Goal: Task Accomplishment & Management: Manage account settings

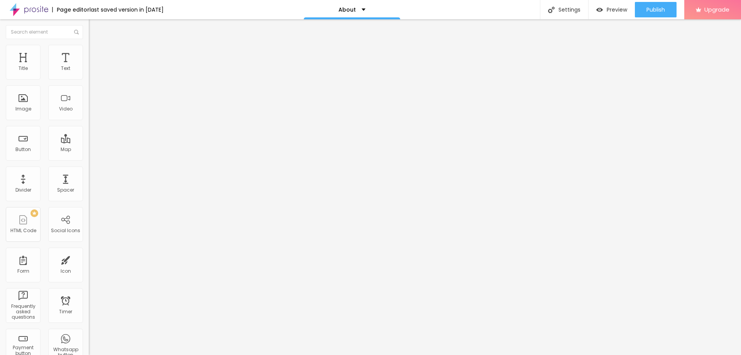
click at [89, 156] on div "Facebook" at bounding box center [133, 158] width 89 height 5
click at [366, 11] on div "About" at bounding box center [352, 9] width 27 height 5
click at [546, 9] on div "Settings" at bounding box center [564, 9] width 48 height 19
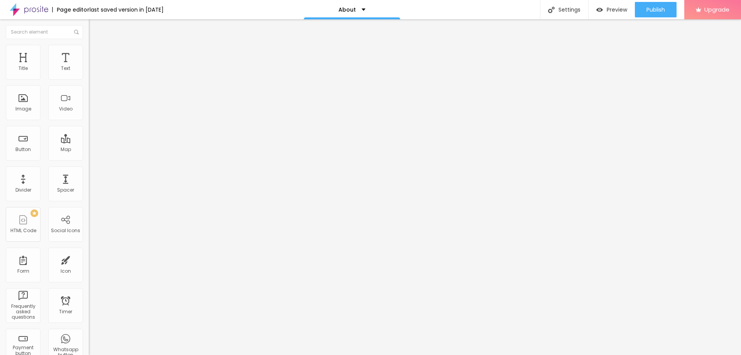
drag, startPoint x: 330, startPoint y: 89, endPoint x: 292, endPoint y: 89, distance: 38.2
type input "Sobre"
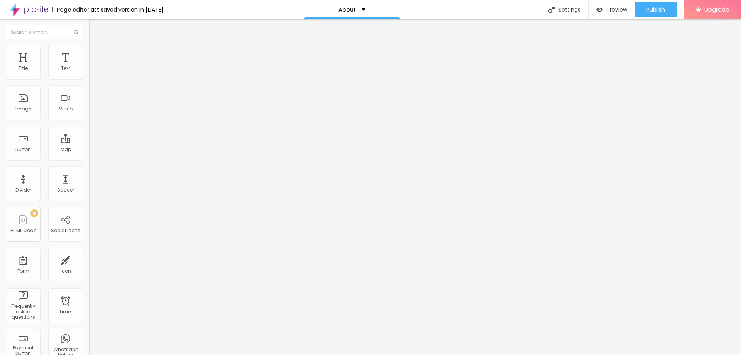
drag, startPoint x: 325, startPoint y: 128, endPoint x: 303, endPoint y: 129, distance: 21.2
type input "/sobre"
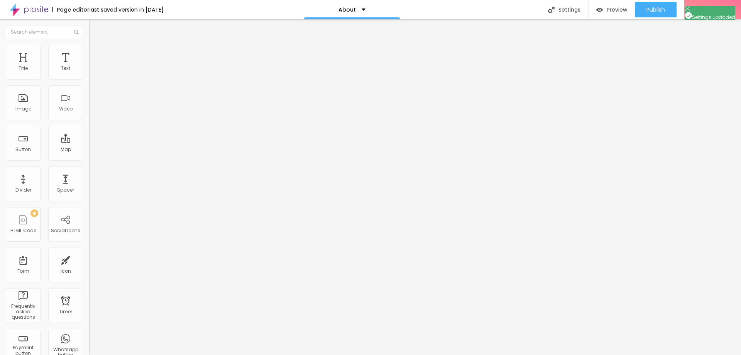
click at [618, 5] on div "Preview" at bounding box center [611, 9] width 31 height 15
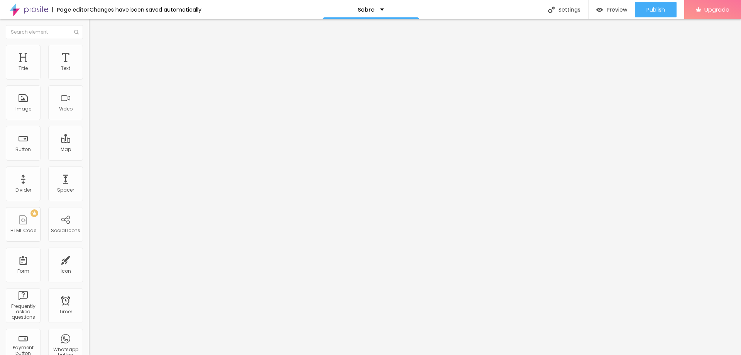
scroll to position [77, 0]
drag, startPoint x: 20, startPoint y: 123, endPoint x: 26, endPoint y: 113, distance: 11.9
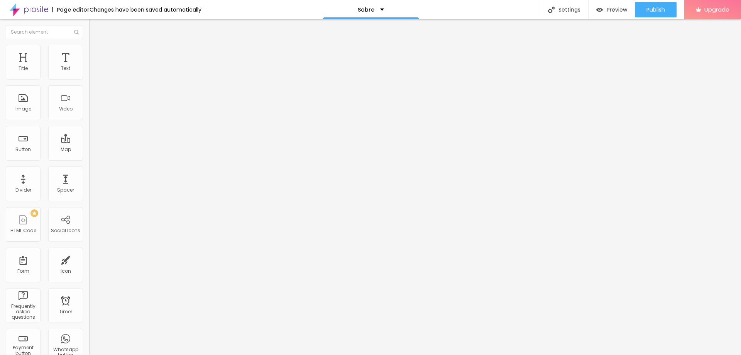
drag, startPoint x: 8, startPoint y: 125, endPoint x: 9, endPoint y: 66, distance: 58.7
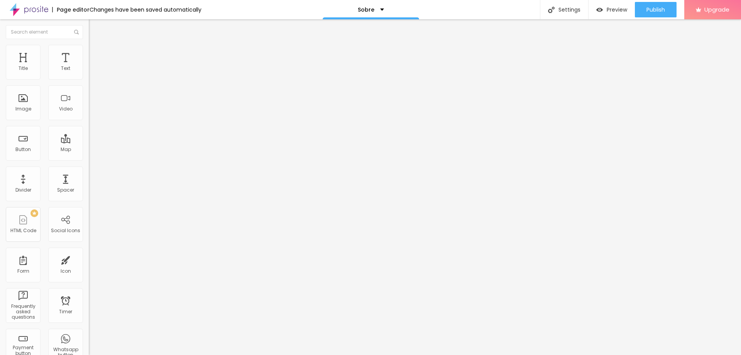
drag, startPoint x: 39, startPoint y: 158, endPoint x: 2, endPoint y: 154, distance: 37.3
click at [0, 154] on html "Page editor Changes have been saved automatically Sobre Settings Page settings …" at bounding box center [370, 177] width 741 height 355
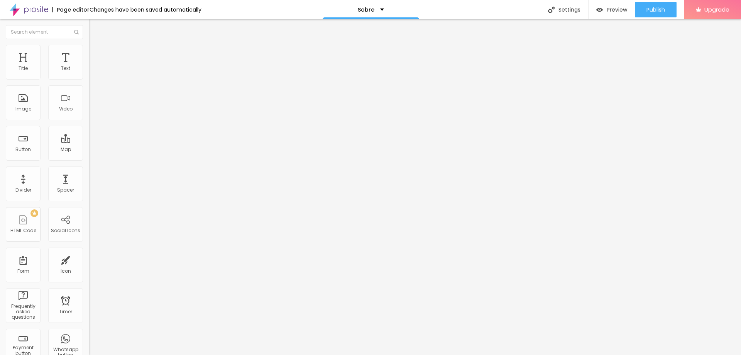
paste input "www.youtube.com/@joaoviktor18"
drag, startPoint x: 44, startPoint y: 158, endPoint x: -8, endPoint y: 154, distance: 52.2
click at [0, 154] on html "Page editor Changes have been saved automatically Sobre Settings Page settings …" at bounding box center [370, 177] width 741 height 355
type input "https://www.youtube.com/@joaoviktor18"
click at [89, 222] on div "Edit Social Icons Content Style Advanced Linkedin Social Linkedin URL address h…" at bounding box center [133, 186] width 89 height 335
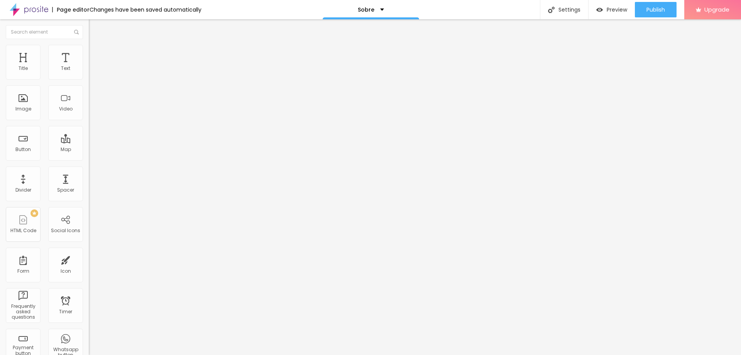
paste input "https://www.instagram.com/jovi.raw/"
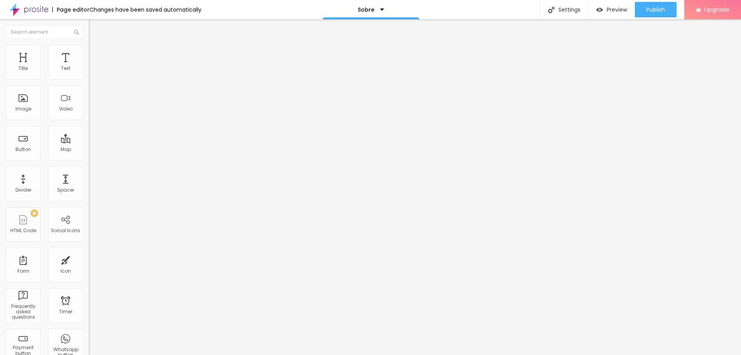
type input "https://https://www.instagram.com/jovi.raw/"
click at [89, 295] on div "Instagram" at bounding box center [133, 345] width 89 height 100
click at [89, 156] on div "Linkedin" at bounding box center [133, 158] width 89 height 5
click at [89, 263] on input "https://" at bounding box center [135, 267] width 93 height 8
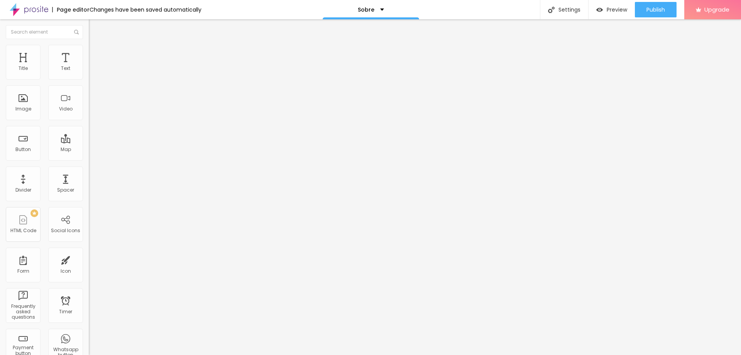
paste input "https://www.linkedin.com/in/joaovictorfotografo?utm_source=share&utm_campaign=s…"
type input "https://https://www.linkedin.com/in/joaovictorfotografo?utm_source=share&utm_ca…"
click at [89, 237] on div "Edit Social Icons Content Style Advanced Linkedin Social Linkedin URL address h…" at bounding box center [133, 186] width 89 height 335
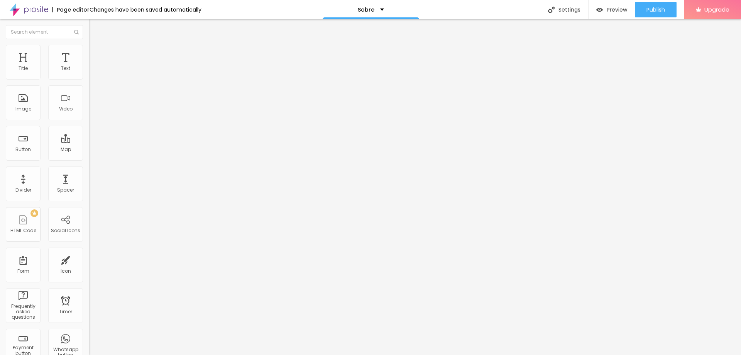
click at [89, 156] on div "Linkedin" at bounding box center [133, 158] width 89 height 5
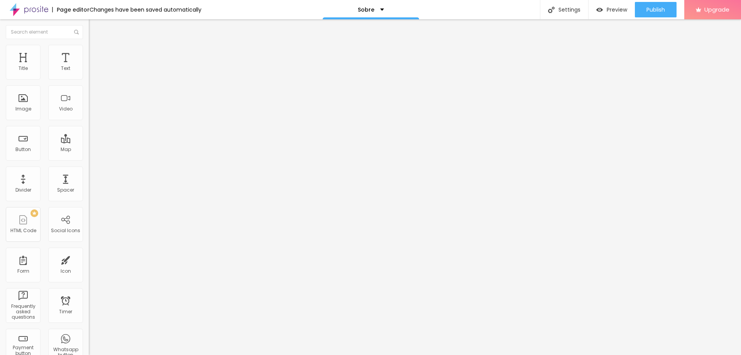
click at [89, 47] on img at bounding box center [92, 48] width 7 height 7
click at [89, 53] on img at bounding box center [92, 56] width 7 height 7
click at [96, 46] on span "Content" at bounding box center [105, 42] width 19 height 7
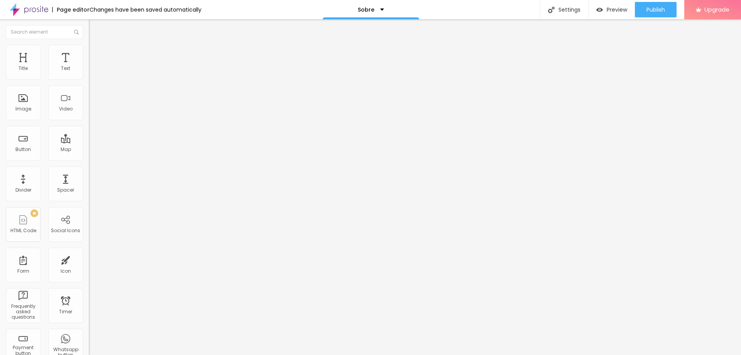
click at [95, 30] on img "button" at bounding box center [98, 28] width 6 height 6
click at [644, 6] on button "Publish" at bounding box center [656, 9] width 42 height 15
click at [89, 78] on div "Linkedin" at bounding box center [133, 113] width 89 height 107
click at [89, 263] on input "https://https://www.linkedin.com/in/joaovictorfotografo?utm_source=share&utm_ca…" at bounding box center [135, 267] width 93 height 8
type input "https://www.linkedin.com/in/joaovictorfotografo?utm_source=share&utm_campaign=s…"
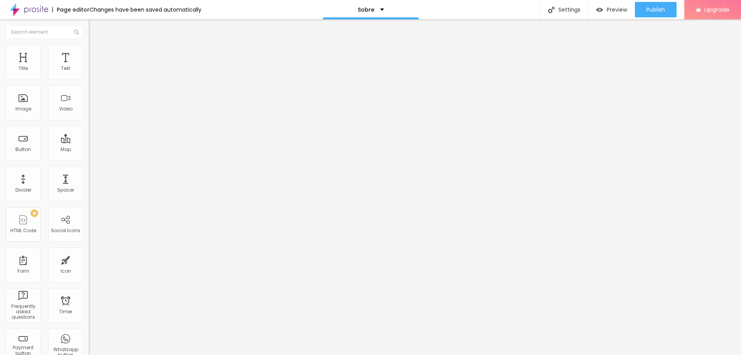
click at [89, 230] on div "Edit Social Icons Content Style Advanced Linkedin Social Linkedin URL address h…" at bounding box center [133, 186] width 89 height 335
click at [661, 2] on div "Publish Publish changes Click Publish to go live with your latest changes. View…" at bounding box center [656, 9] width 42 height 19
click at [661, 5] on div "Publish" at bounding box center [656, 9] width 19 height 15
click at [95, 28] on img "button" at bounding box center [98, 28] width 6 height 6
click at [95, 25] on img "button" at bounding box center [98, 28] width 6 height 6
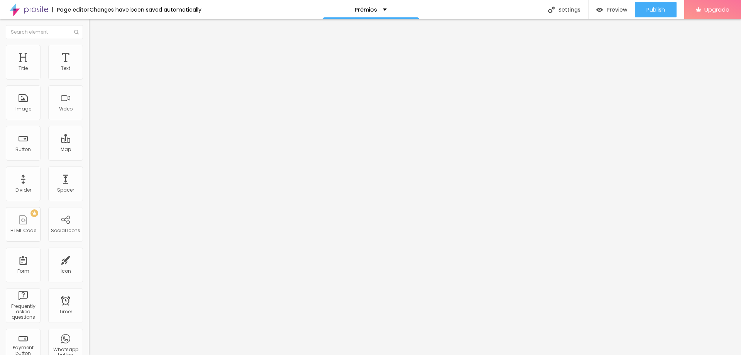
click at [95, 30] on img "button" at bounding box center [98, 28] width 6 height 6
click at [89, 22] on button "Edit Coluna" at bounding box center [133, 28] width 89 height 18
click at [33, 97] on div "Image" at bounding box center [23, 102] width 35 height 35
click at [89, 66] on span "Add image" at bounding box center [105, 63] width 32 height 7
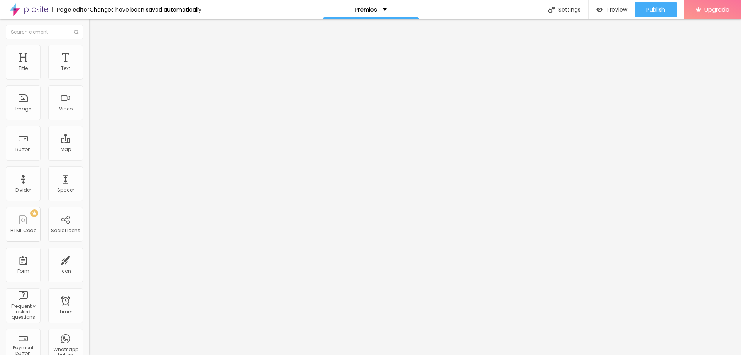
click at [89, 121] on span "Original" at bounding box center [98, 117] width 19 height 7
click at [89, 134] on div "Square 1:1" at bounding box center [133, 131] width 89 height 5
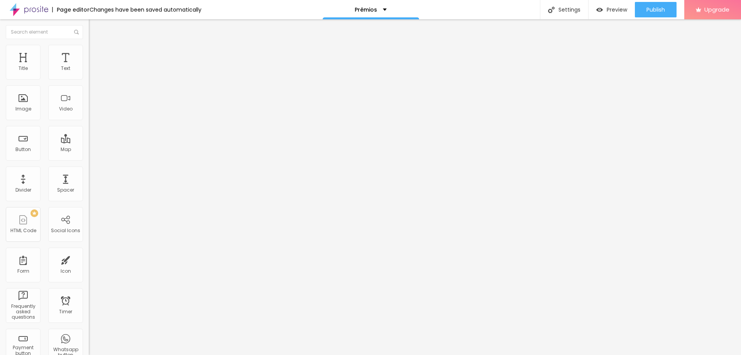
click at [89, 130] on span "Default" at bounding box center [97, 127] width 17 height 7
click at [89, 46] on li "Style" at bounding box center [133, 49] width 89 height 8
click at [89, 53] on img at bounding box center [92, 56] width 7 height 7
click at [89, 45] on li "Content" at bounding box center [133, 41] width 89 height 8
click at [89, 66] on span "Add image" at bounding box center [105, 63] width 32 height 7
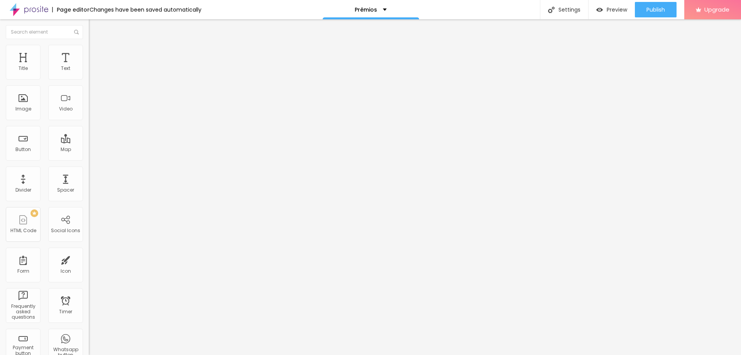
click at [89, 121] on span "Original" at bounding box center [98, 117] width 19 height 7
click at [89, 130] on span "Default" at bounding box center [97, 127] width 17 height 7
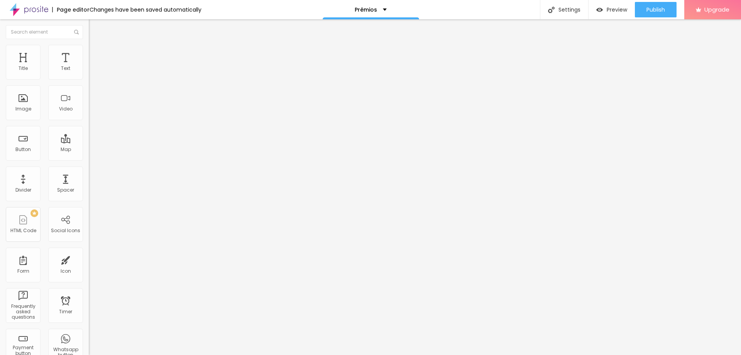
click at [89, 66] on span "Change image" at bounding box center [109, 63] width 41 height 7
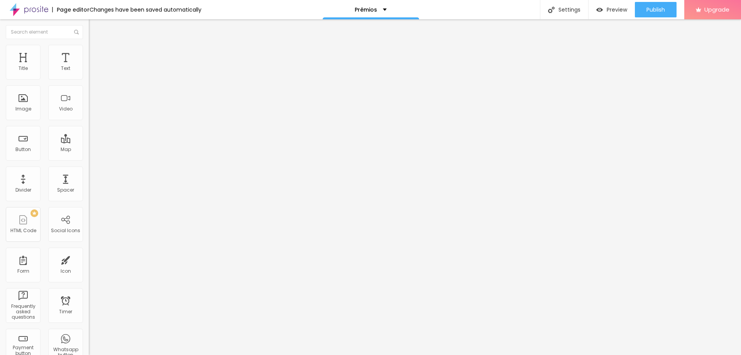
click at [89, 66] on span "Change image" at bounding box center [109, 63] width 41 height 7
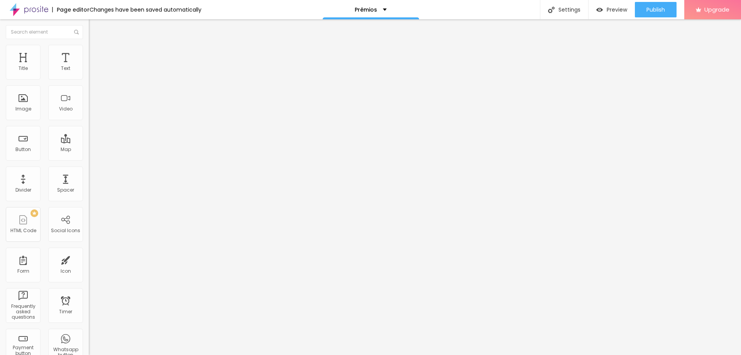
click at [89, 66] on span "Add image" at bounding box center [105, 63] width 32 height 7
click at [89, 141] on div "Aspect Ratio Original Cinema 16:9 Default 4:3 Square 1:1 Original" at bounding box center [133, 126] width 89 height 30
click at [89, 121] on span "Original" at bounding box center [98, 117] width 19 height 7
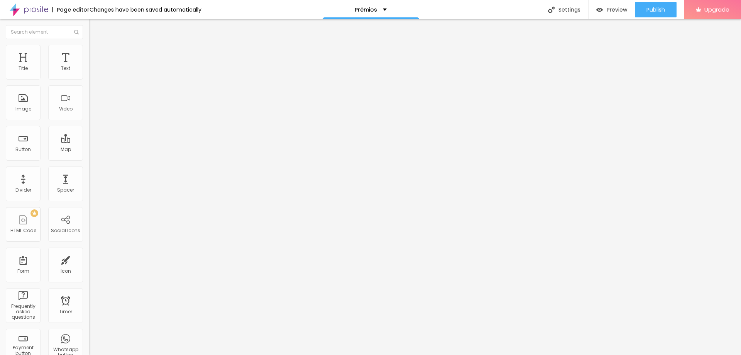
click at [89, 130] on span "Default" at bounding box center [97, 127] width 17 height 7
click at [89, 66] on span "Add image" at bounding box center [105, 63] width 32 height 7
click at [89, 141] on div "Aspect Ratio Original Cinema 16:9 Default 4:3 Square 1:1 Original" at bounding box center [133, 126] width 89 height 30
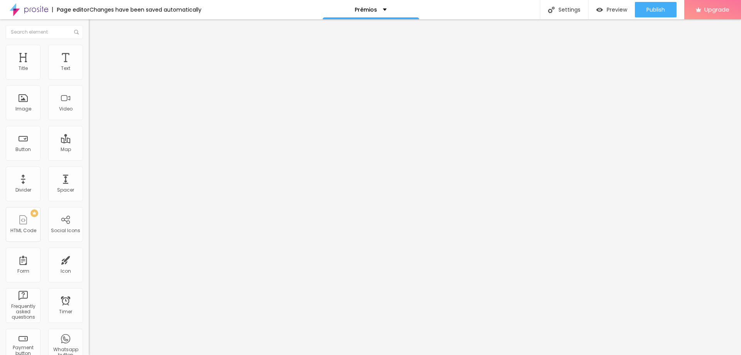
click at [89, 121] on span "Original" at bounding box center [98, 117] width 19 height 7
click at [89, 129] on div "Default 4:3" at bounding box center [133, 127] width 89 height 5
click at [89, 66] on span "Add image" at bounding box center [105, 63] width 32 height 7
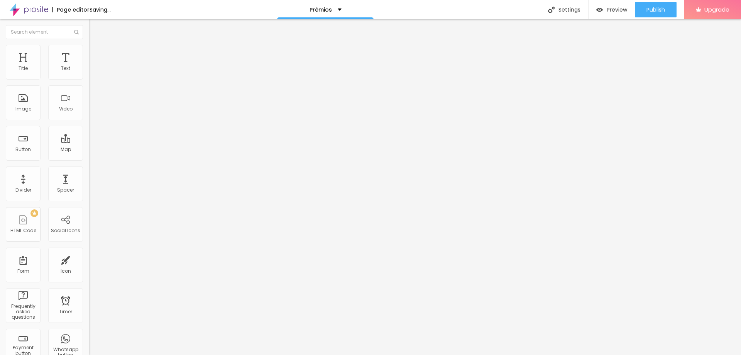
click at [89, 121] on span "Original" at bounding box center [98, 117] width 19 height 7
click at [89, 130] on span "Default" at bounding box center [97, 127] width 17 height 7
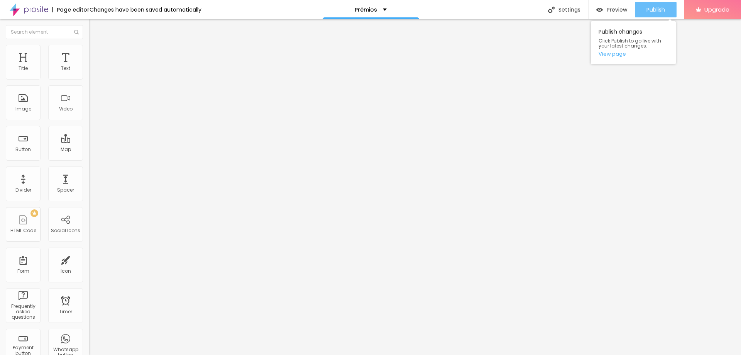
click at [657, 9] on span "Publish" at bounding box center [656, 10] width 19 height 6
click at [605, 15] on div "Preview" at bounding box center [611, 9] width 31 height 15
click at [95, 30] on img "button" at bounding box center [98, 28] width 6 height 6
click at [95, 28] on img "button" at bounding box center [98, 28] width 6 height 6
click at [63, 64] on div "Text" at bounding box center [65, 62] width 35 height 35
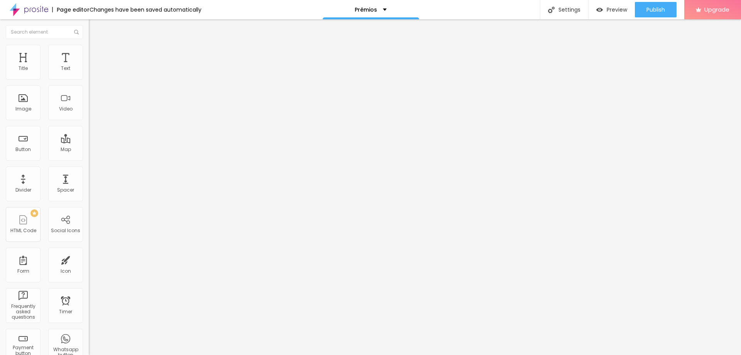
click at [95, 29] on div "Edit Title" at bounding box center [112, 28] width 35 height 6
click at [89, 66] on span "Add image" at bounding box center [105, 63] width 32 height 7
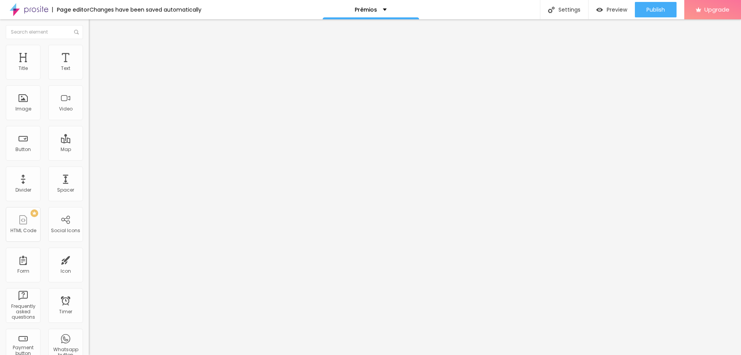
click at [89, 121] on span "Original" at bounding box center [98, 117] width 19 height 7
click at [89, 47] on img at bounding box center [92, 48] width 7 height 7
type input "95"
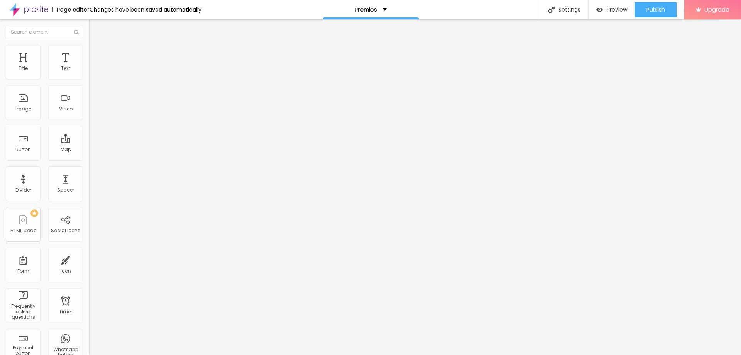
type input "90"
type input "85"
type input "80"
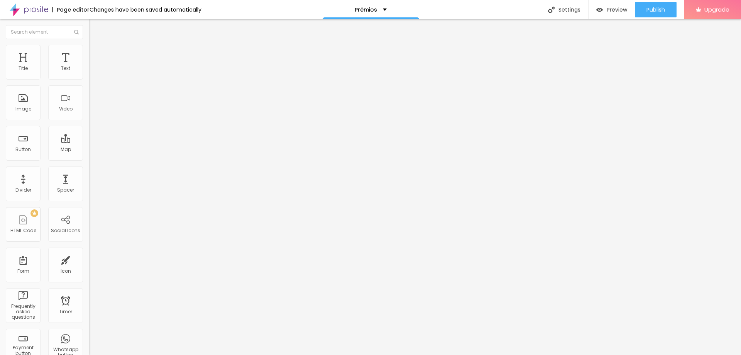
type input "80"
type input "75"
type input "70"
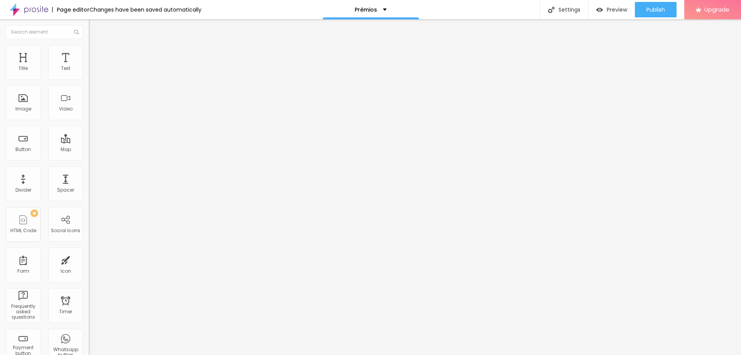
type input "65"
type input "60"
type input "55"
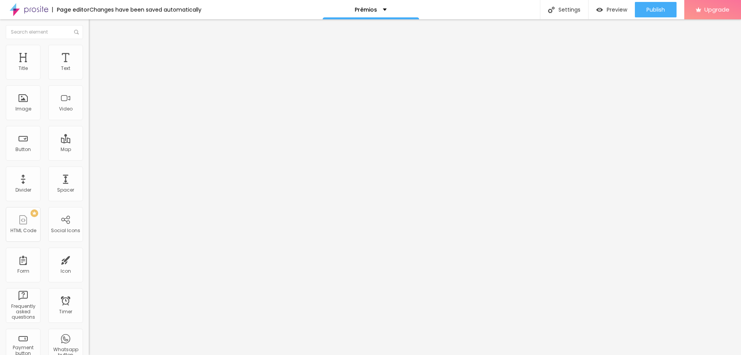
type input "55"
type input "50"
drag, startPoint x: 78, startPoint y: 84, endPoint x: 40, endPoint y: 88, distance: 38.0
type input "50"
click at [89, 79] on input "range" at bounding box center [114, 76] width 50 height 6
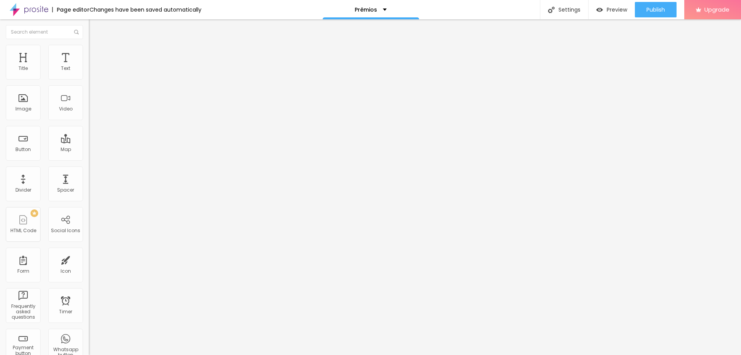
click at [89, 45] on li "Content" at bounding box center [133, 41] width 89 height 8
click at [89, 98] on img at bounding box center [91, 94] width 5 height 5
click at [89, 105] on div at bounding box center [133, 101] width 89 height 6
click at [89, 48] on img at bounding box center [92, 48] width 7 height 7
type input "60"
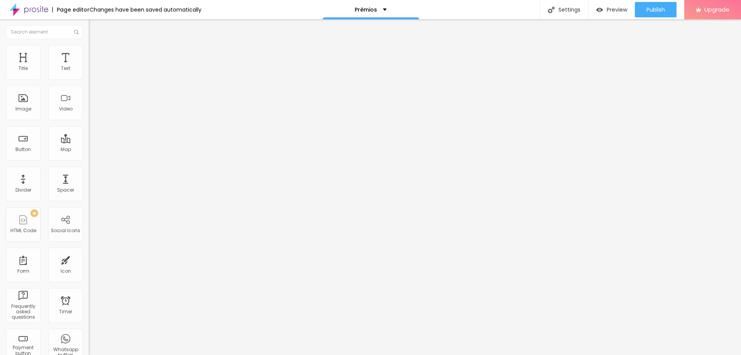
type input "60"
type input "65"
type input "70"
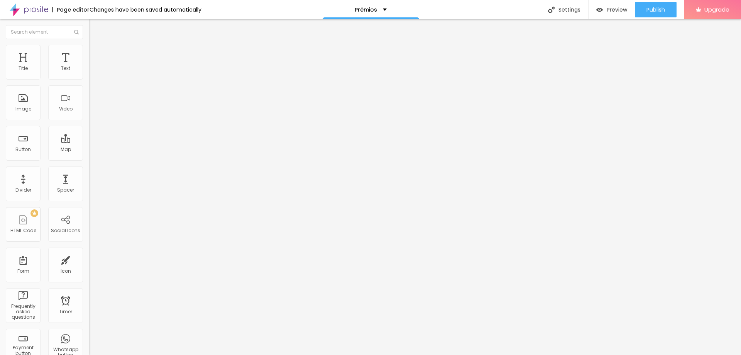
type input "80"
type input "95"
type input "100"
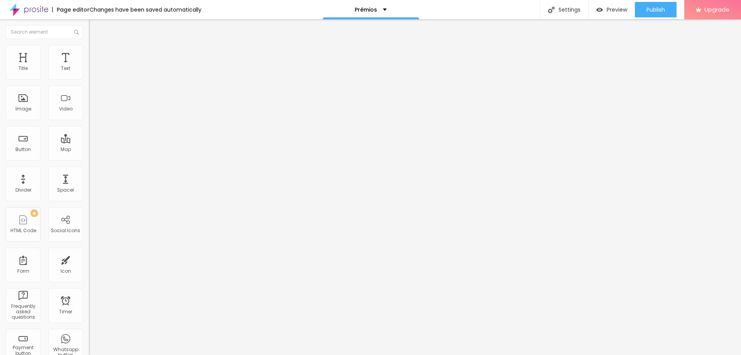
drag, startPoint x: 50, startPoint y: 83, endPoint x: 95, endPoint y: 83, distance: 44.4
type input "100"
click at [95, 79] on input "range" at bounding box center [114, 76] width 50 height 6
click at [89, 66] on span "Add image" at bounding box center [105, 63] width 32 height 7
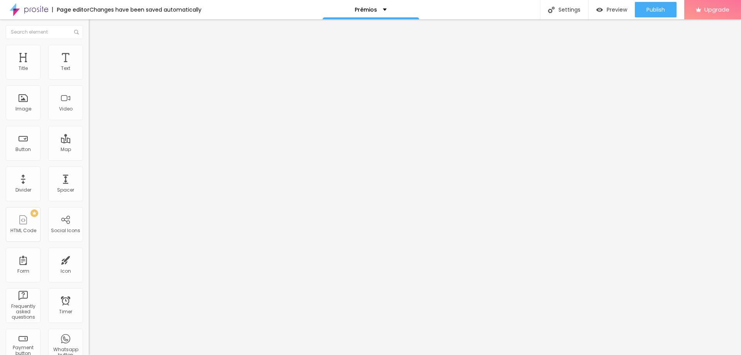
click at [89, 34] on button "Edit Title" at bounding box center [133, 28] width 89 height 18
click at [63, 71] on div "Text" at bounding box center [65, 68] width 9 height 5
click at [89, 51] on li "Style" at bounding box center [133, 49] width 89 height 8
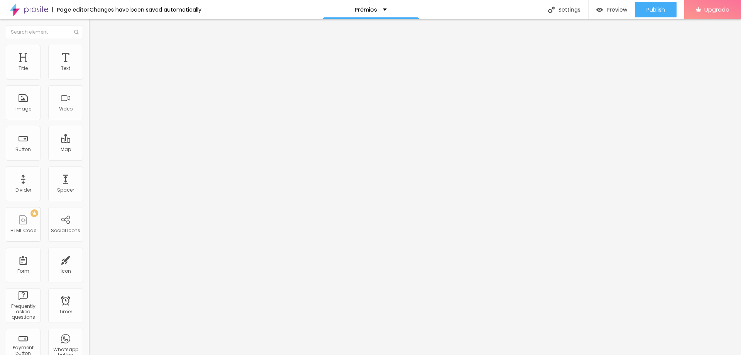
type input "75"
type input "70"
type input "65"
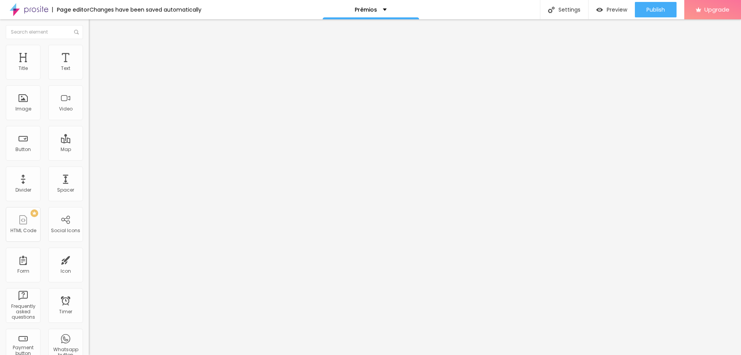
type input "65"
type input "60"
type input "55"
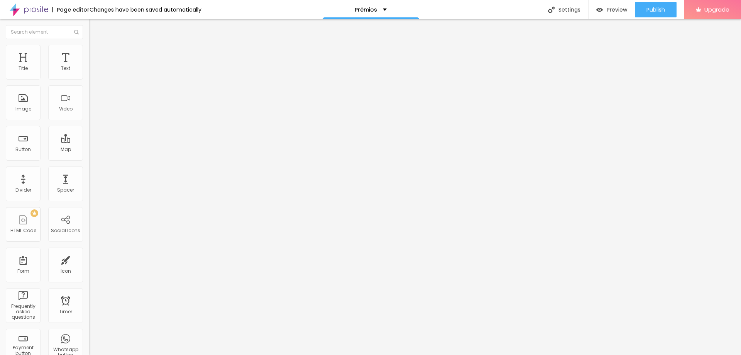
type input "50"
drag, startPoint x: 61, startPoint y: 82, endPoint x: 41, endPoint y: 82, distance: 19.7
type input "50"
click at [89, 79] on input "range" at bounding box center [114, 76] width 50 height 6
type input "55"
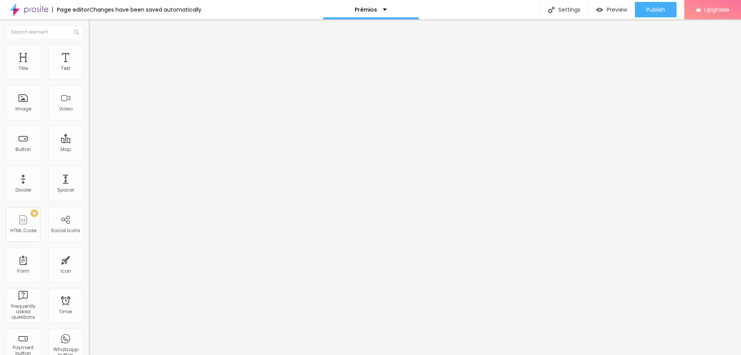
type input "55"
type input "60"
type input "65"
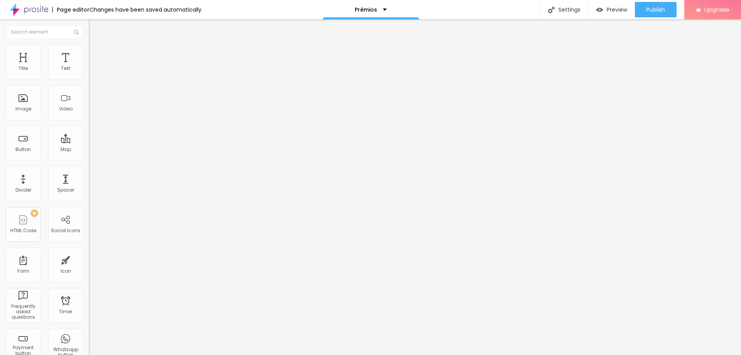
type input "80"
type input "85"
type input "100"
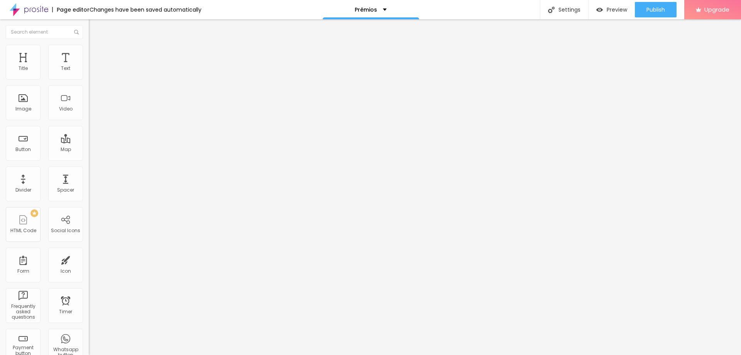
drag, startPoint x: 46, startPoint y: 84, endPoint x: 85, endPoint y: 80, distance: 39.6
type input "100"
click at [89, 79] on input "range" at bounding box center [114, 76] width 50 height 6
click at [89, 66] on span "Change image" at bounding box center [109, 63] width 41 height 7
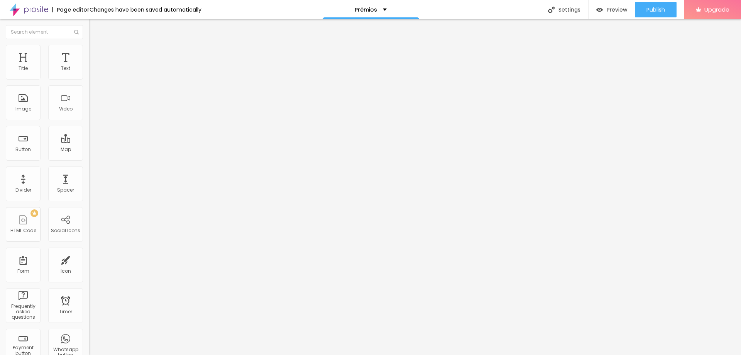
click at [89, 121] on span "Original" at bounding box center [98, 117] width 19 height 7
click at [89, 66] on span "Add image" at bounding box center [105, 63] width 32 height 7
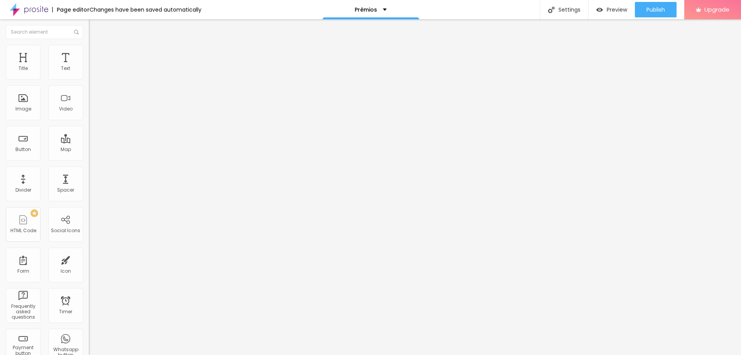
click at [95, 29] on img "button" at bounding box center [98, 28] width 6 height 6
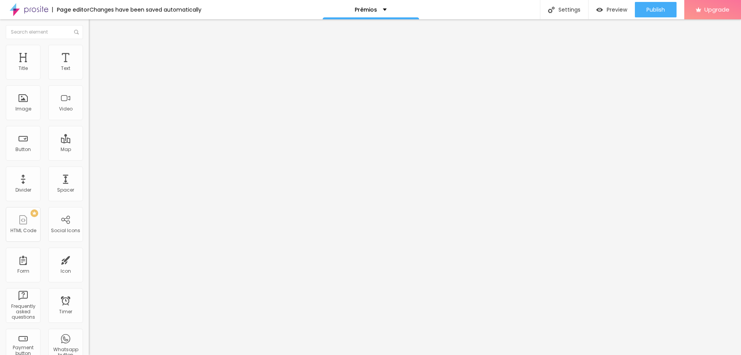
click at [89, 66] on span "Add image" at bounding box center [105, 63] width 32 height 7
click at [89, 48] on img at bounding box center [92, 48] width 7 height 7
type input "75"
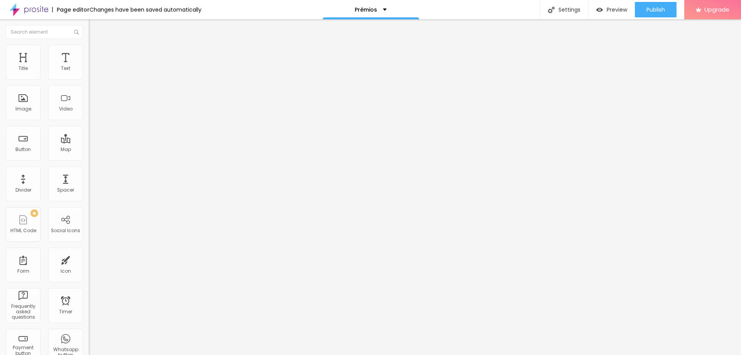
type input "75"
type input "70"
type input "65"
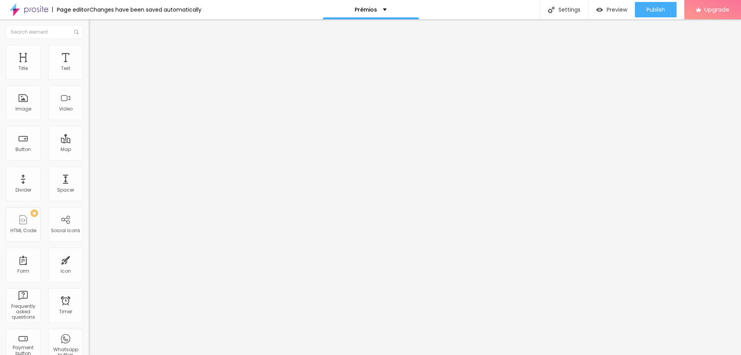
type input "60"
type input "55"
type input "50"
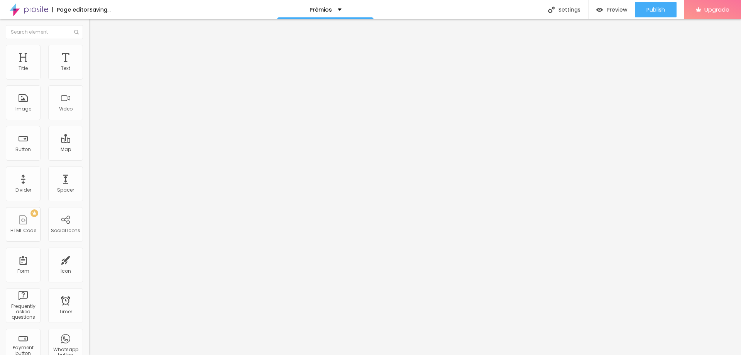
drag, startPoint x: 52, startPoint y: 84, endPoint x: 41, endPoint y: 84, distance: 10.8
type input "50"
click at [89, 79] on input "range" at bounding box center [114, 76] width 50 height 6
type input "55"
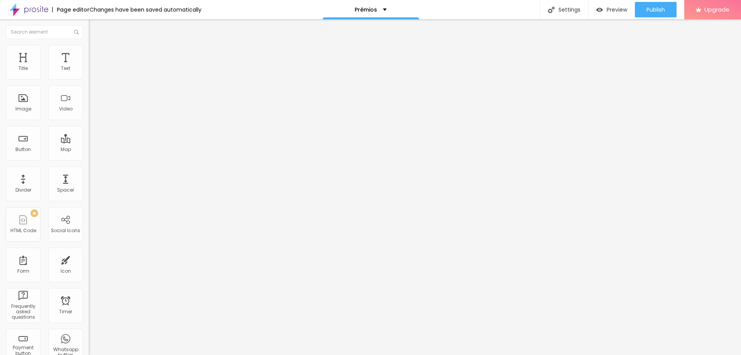
type input "60"
type input "65"
type input "70"
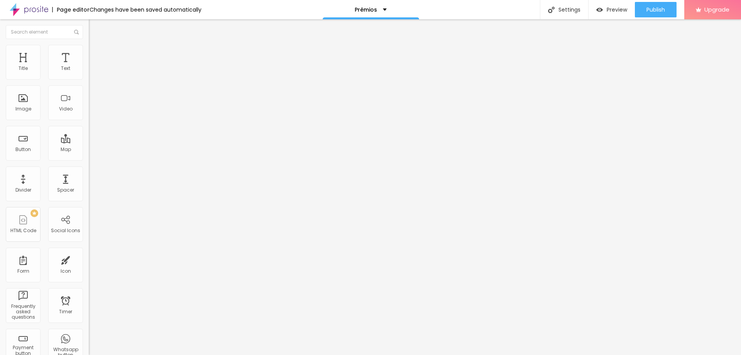
type input "70"
type input "75"
drag, startPoint x: 43, startPoint y: 82, endPoint x: 61, endPoint y: 82, distance: 17.4
type input "75"
click at [89, 79] on input "range" at bounding box center [114, 76] width 50 height 6
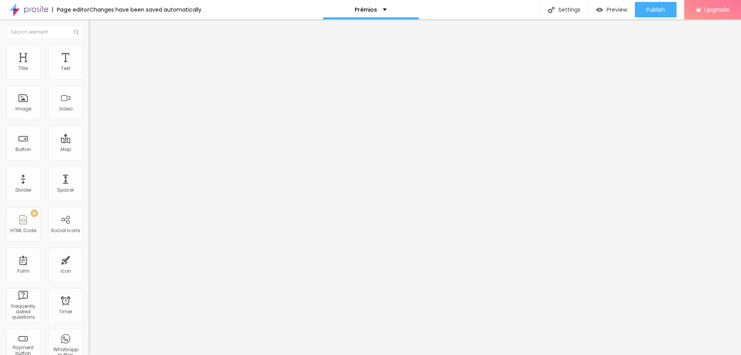
type input "70"
type input "65"
type input "60"
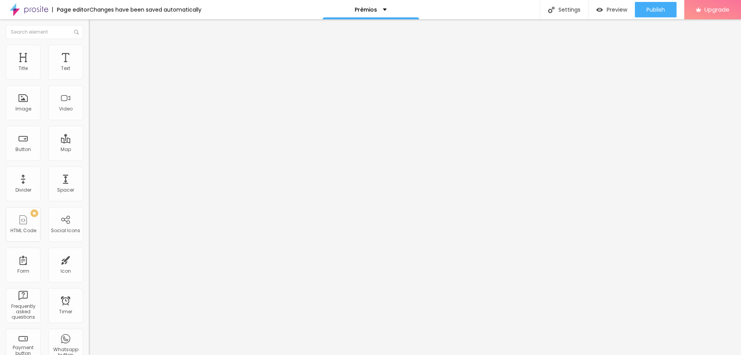
drag, startPoint x: 57, startPoint y: 81, endPoint x: 47, endPoint y: 81, distance: 9.7
type input "60"
click at [89, 79] on input "range" at bounding box center [114, 76] width 50 height 6
click at [89, 45] on li "Content" at bounding box center [133, 41] width 89 height 8
click at [89, 98] on img at bounding box center [91, 94] width 5 height 5
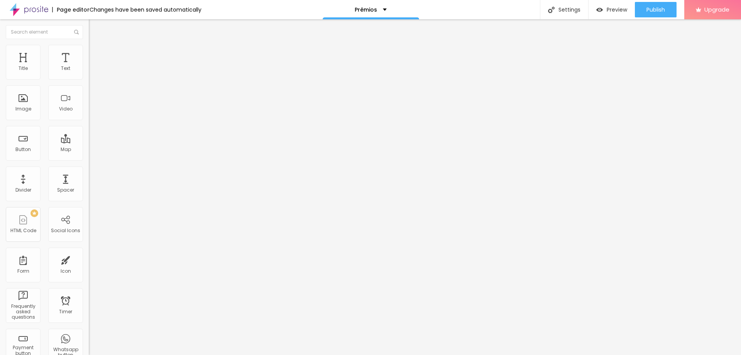
click at [89, 50] on img at bounding box center [92, 48] width 7 height 7
type input "65"
drag, startPoint x: 48, startPoint y: 83, endPoint x: 53, endPoint y: 83, distance: 5.0
type input "65"
click at [89, 79] on input "range" at bounding box center [114, 76] width 50 height 6
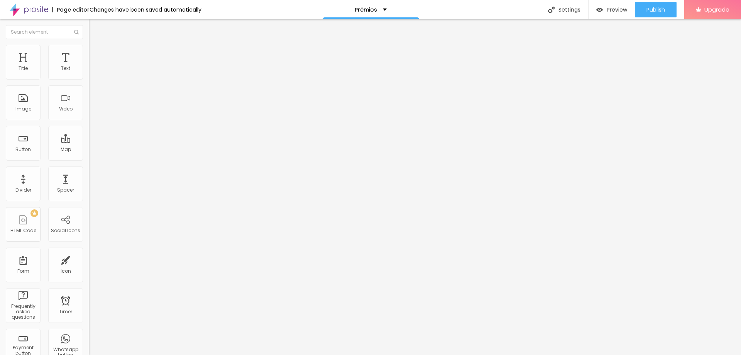
click at [89, 98] on img at bounding box center [91, 94] width 5 height 5
click at [89, 47] on img at bounding box center [92, 48] width 7 height 7
type input "95"
type input "90"
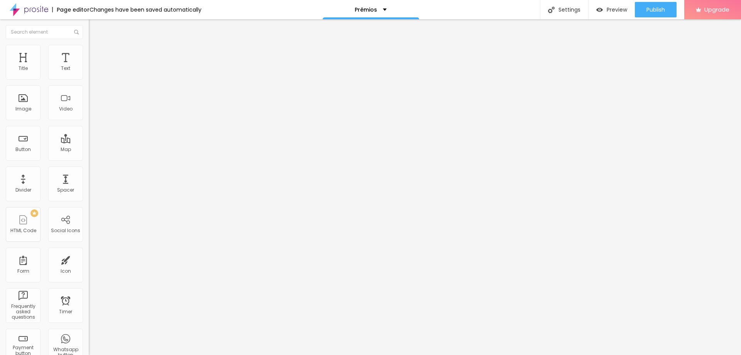
type input "90"
type input "85"
type input "80"
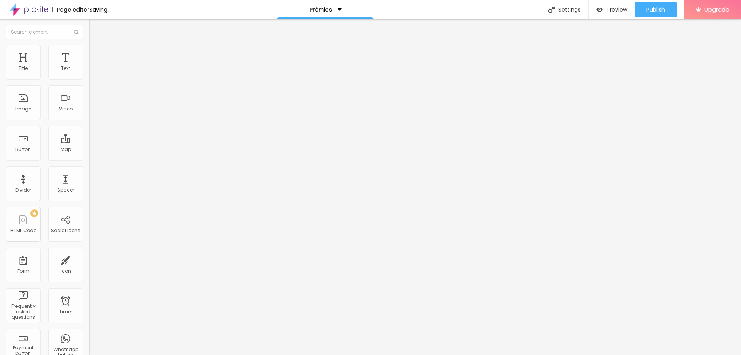
type input "75"
type input "70"
type input "65"
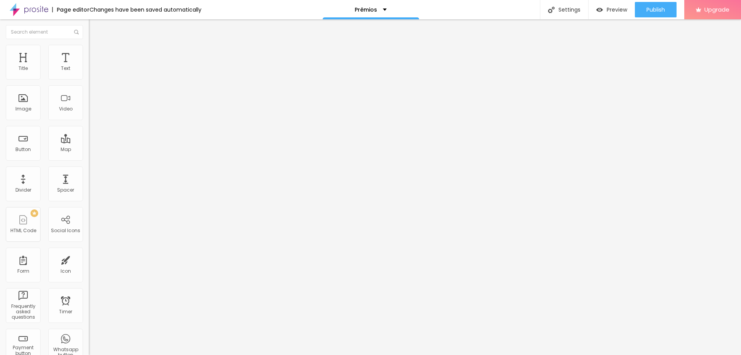
drag, startPoint x: 75, startPoint y: 84, endPoint x: 54, endPoint y: 83, distance: 21.7
type input "65"
click at [89, 79] on input "range" at bounding box center [114, 76] width 50 height 6
click at [655, 12] on span "Publish" at bounding box center [656, 10] width 19 height 6
click at [608, 10] on span "Preview" at bounding box center [610, 10] width 20 height 6
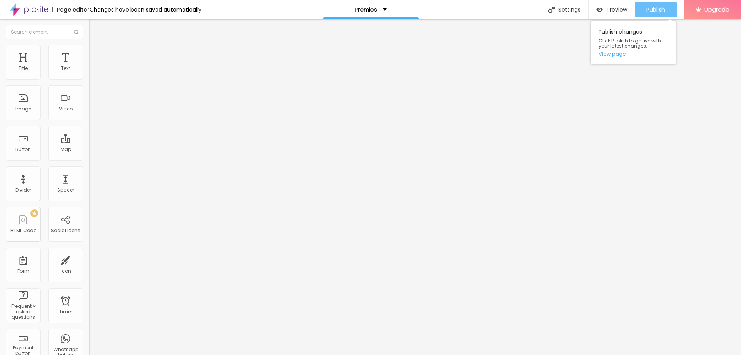
click at [654, 13] on span "Publish" at bounding box center [656, 10] width 19 height 6
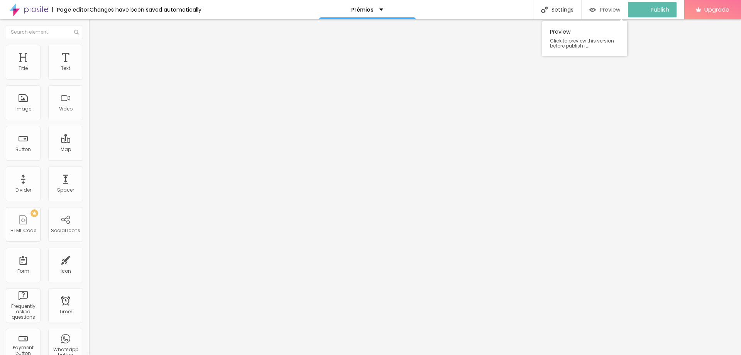
click at [619, 9] on span "Preview" at bounding box center [610, 10] width 20 height 6
click at [89, 49] on img at bounding box center [92, 48] width 7 height 7
type input "90"
type input "85"
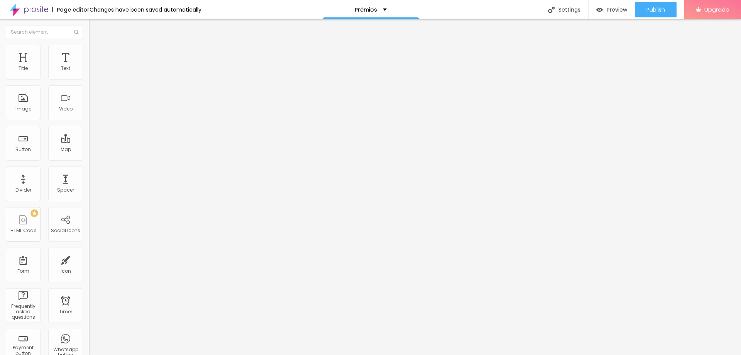
type input "85"
type input "80"
type input "75"
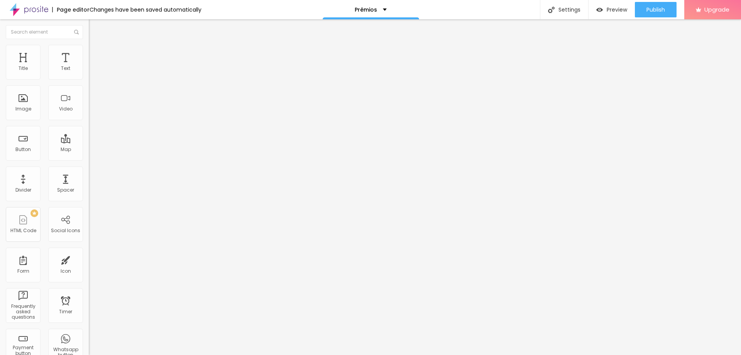
type input "70"
type input "65"
drag, startPoint x: 73, startPoint y: 83, endPoint x: 51, endPoint y: 83, distance: 22.0
type input "65"
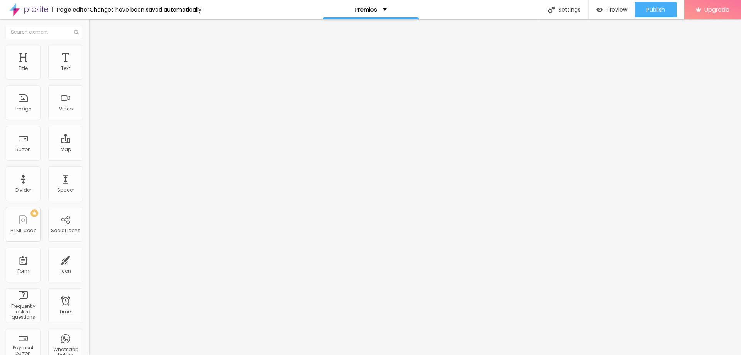
click at [89, 79] on input "range" at bounding box center [114, 76] width 50 height 6
click at [96, 46] on span "Content" at bounding box center [105, 42] width 19 height 7
click at [89, 98] on img at bounding box center [91, 94] width 5 height 5
click at [95, 30] on div "Edit Image" at bounding box center [115, 28] width 41 height 6
click at [89, 90] on span "Solid" at bounding box center [95, 90] width 12 height 7
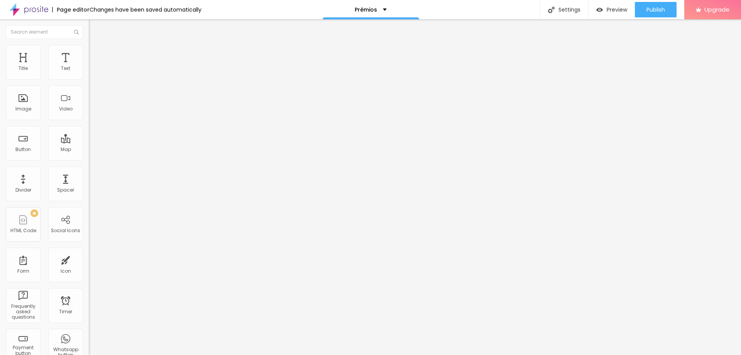
click at [89, 105] on span "Dotted" at bounding box center [96, 102] width 15 height 7
click at [89, 90] on span "Dotted" at bounding box center [96, 90] width 15 height 7
click at [89, 88] on span "Dotted" at bounding box center [96, 90] width 15 height 7
click at [89, 110] on span "Dashed" at bounding box center [98, 106] width 19 height 7
click at [89, 92] on span "Dashed" at bounding box center [98, 90] width 19 height 7
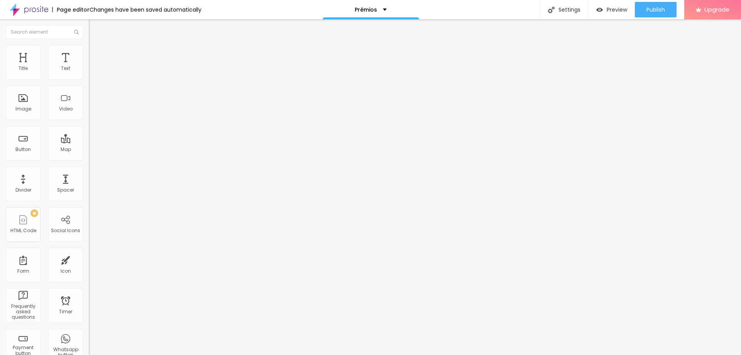
click at [89, 90] on span "Dashed" at bounding box center [98, 90] width 19 height 7
click at [89, 32] on button "Edit Divider" at bounding box center [133, 28] width 89 height 18
click at [48, 54] on div "Text" at bounding box center [65, 62] width 35 height 35
click at [96, 53] on span "Style" at bounding box center [101, 50] width 11 height 7
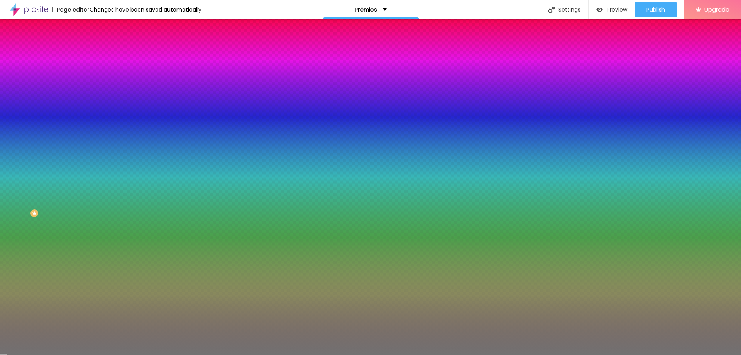
type input "44"
type input "38"
type input "37"
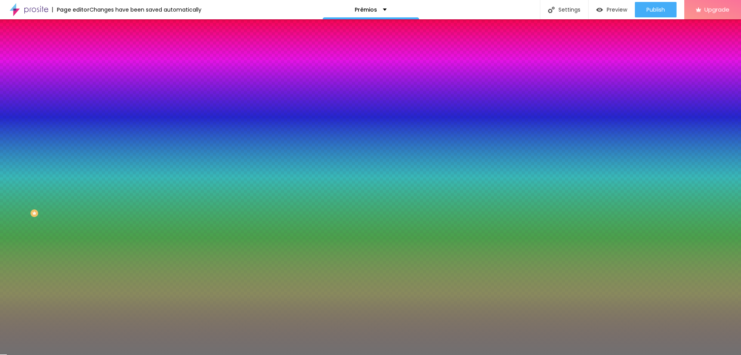
type input "37"
type input "35"
type input "33"
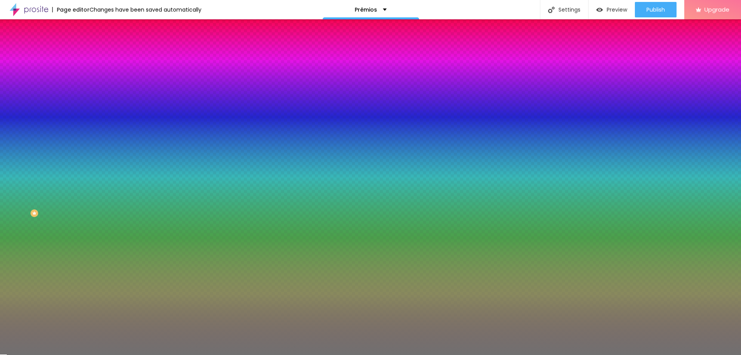
type input "32"
type input "33"
type input "36"
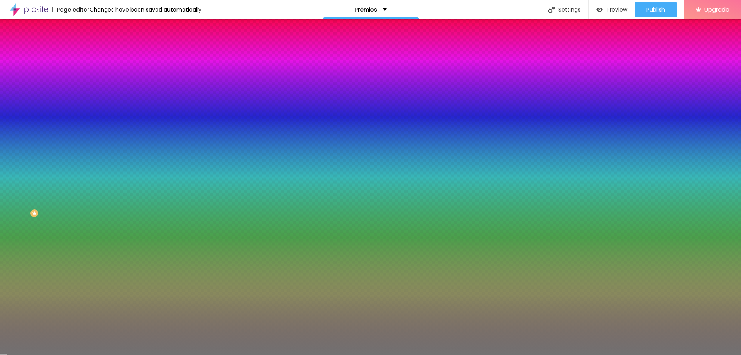
type input "36"
type input "37"
type input "38"
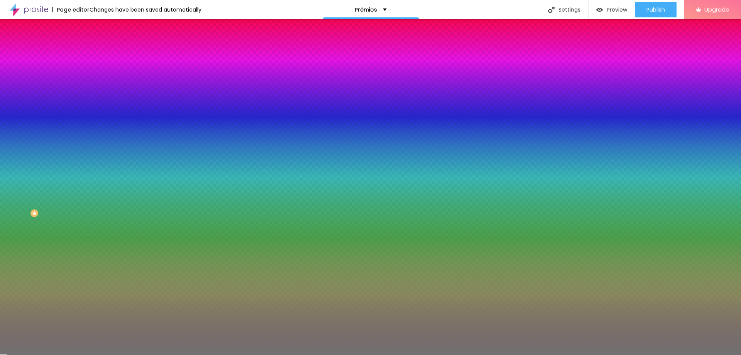
type input "40"
type input "41"
type input "42"
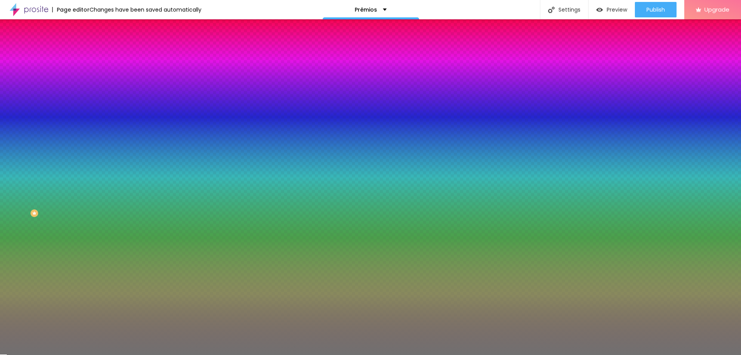
type input "42"
type input "43"
type input "44"
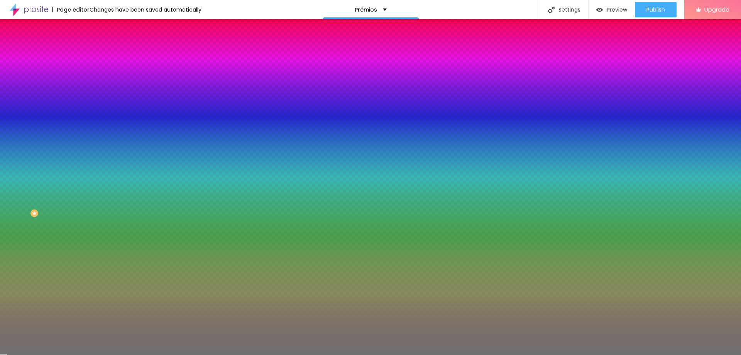
type input "45"
type input "47"
type input "49"
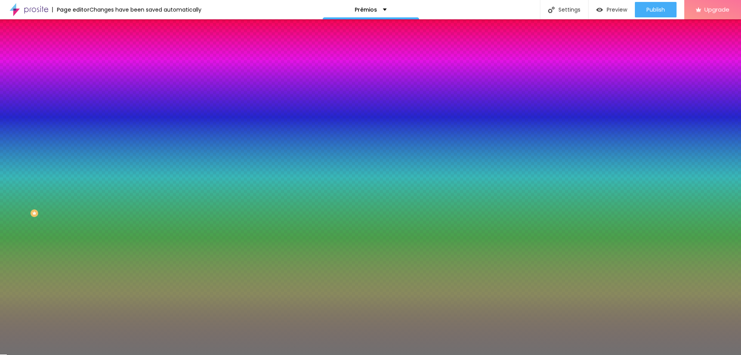
type input "49"
type input "51"
type input "52"
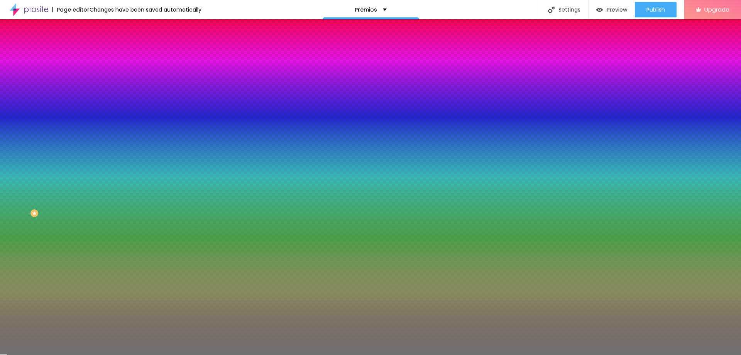
type input "53"
type input "54"
type input "55"
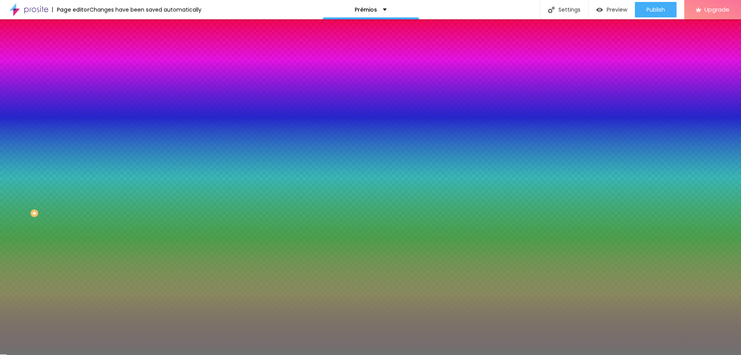
type input "55"
type input "57"
type input "60"
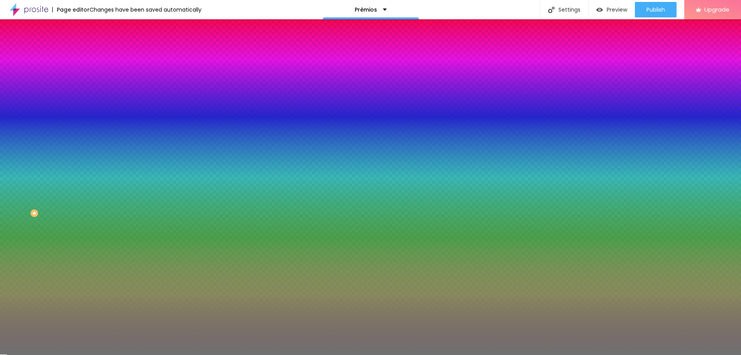
type input "63"
type input "67"
type input "68"
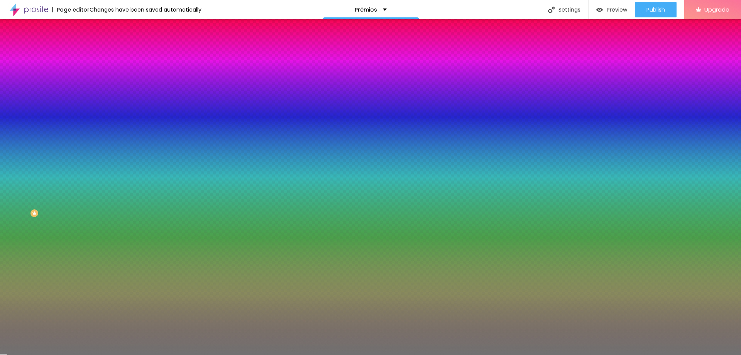
type input "68"
type input "69"
type input "70"
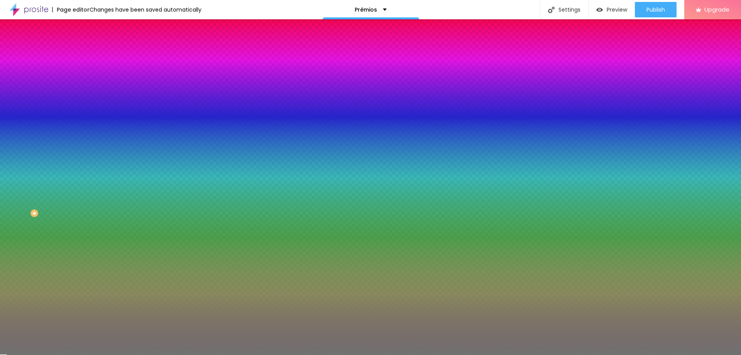
type input "71"
type input "72"
type input "73"
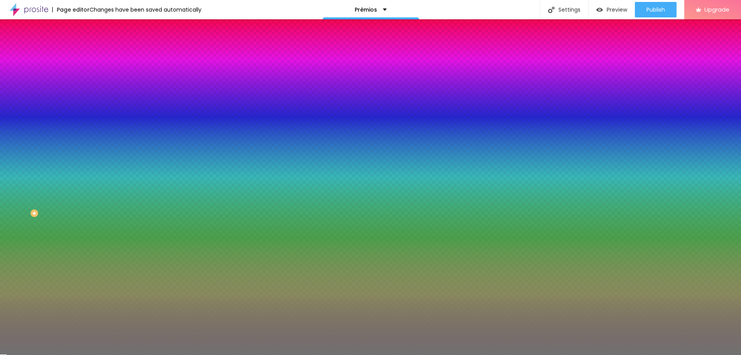
type input "73"
type input "74"
type input "73"
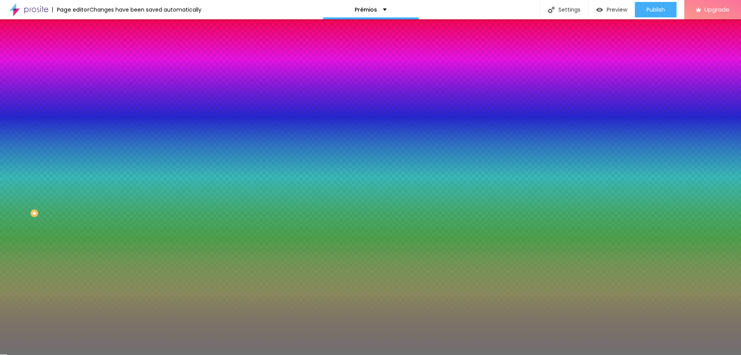
type input "72"
type input "71"
type input "70"
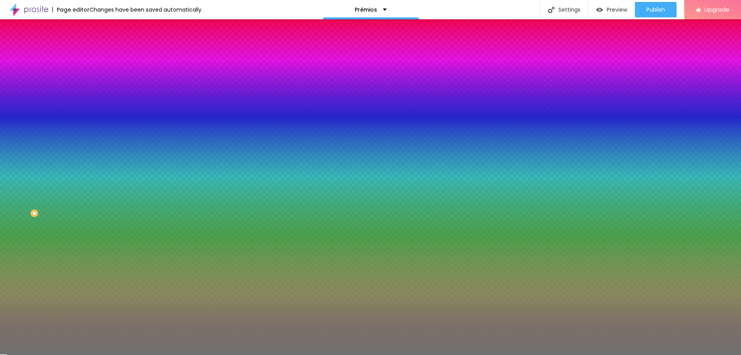
type input "70"
type input "69"
type input "68"
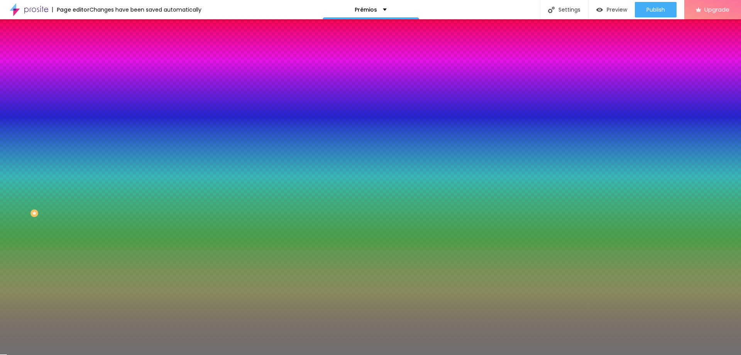
type input "67"
type input "66"
type input "65"
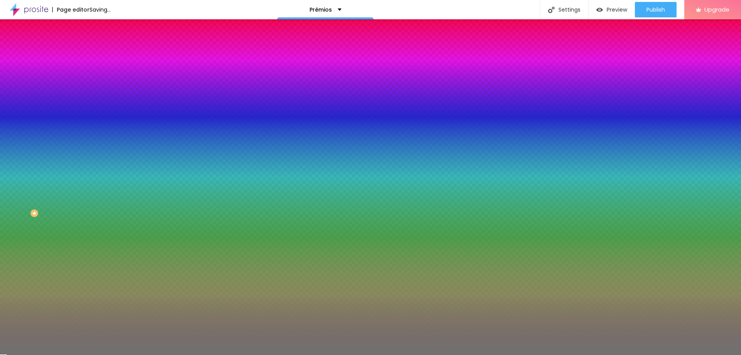
type input "65"
type input "64"
drag, startPoint x: 36, startPoint y: 102, endPoint x: 40, endPoint y: 99, distance: 4.8
click at [89, 99] on input "range" at bounding box center [114, 97] width 50 height 6
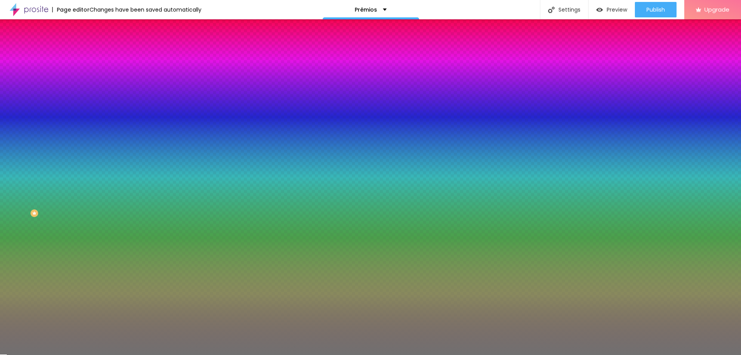
drag, startPoint x: 36, startPoint y: 122, endPoint x: 17, endPoint y: 122, distance: 18.1
click at [89, 120] on input "range" at bounding box center [114, 117] width 50 height 6
click at [89, 40] on li "Content" at bounding box center [133, 41] width 89 height 8
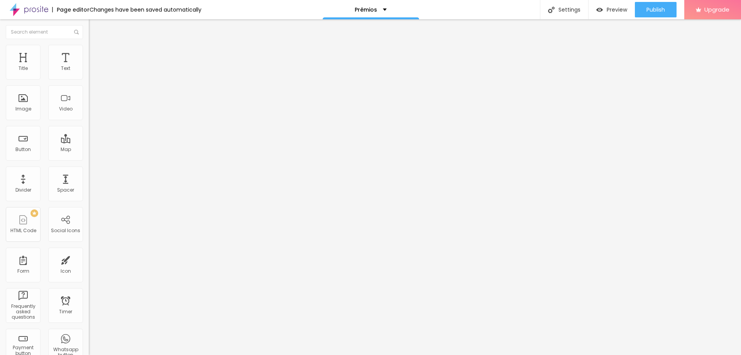
click at [89, 91] on span "Dashed" at bounding box center [98, 90] width 19 height 7
click at [89, 119] on span "Dog paw" at bounding box center [99, 116] width 21 height 7
click at [89, 90] on span "Dog paw" at bounding box center [99, 90] width 21 height 7
click at [89, 92] on span "Dog paw" at bounding box center [99, 90] width 21 height 7
click at [89, 112] on span "Double" at bounding box center [97, 108] width 16 height 7
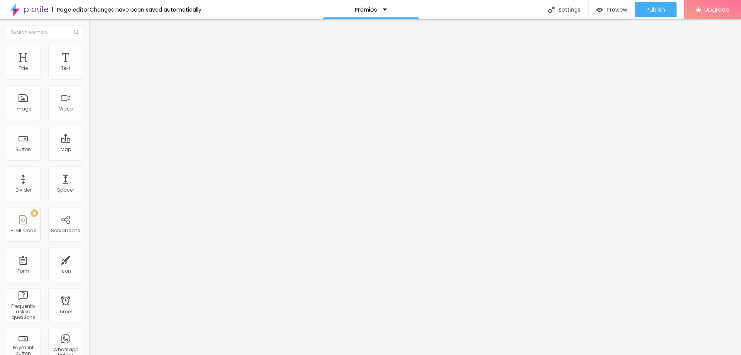
click at [89, 129] on span "Shine" at bounding box center [95, 125] width 13 height 7
click at [89, 121] on span "Star" at bounding box center [94, 118] width 10 height 7
click at [89, 117] on span "Dog paw" at bounding box center [99, 113] width 21 height 7
click at [89, 133] on span "Heart 1" at bounding box center [96, 130] width 15 height 7
click at [89, 138] on span "Heart 2" at bounding box center [97, 134] width 16 height 7
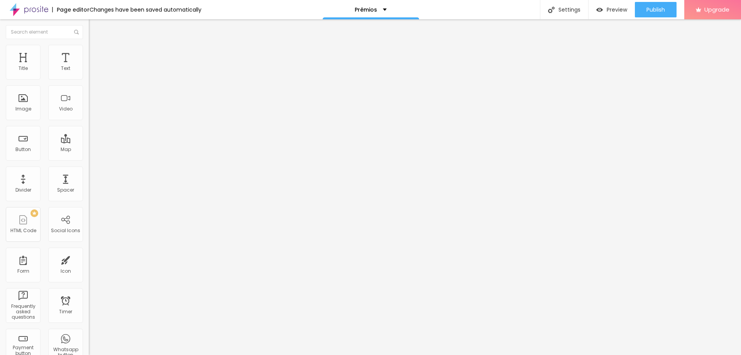
click at [89, 120] on div "Star" at bounding box center [133, 118] width 89 height 5
click at [89, 49] on li "Style" at bounding box center [133, 49] width 89 height 8
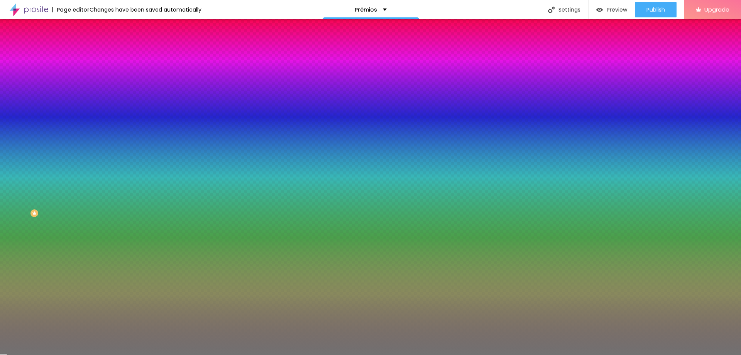
drag, startPoint x: 22, startPoint y: 122, endPoint x: 30, endPoint y: 122, distance: 8.1
click at [89, 120] on input "range" at bounding box center [114, 117] width 50 height 6
drag, startPoint x: 40, startPoint y: 101, endPoint x: 46, endPoint y: 101, distance: 6.6
click at [89, 100] on input "range" at bounding box center [114, 97] width 50 height 6
drag, startPoint x: 27, startPoint y: 123, endPoint x: 21, endPoint y: 123, distance: 6.2
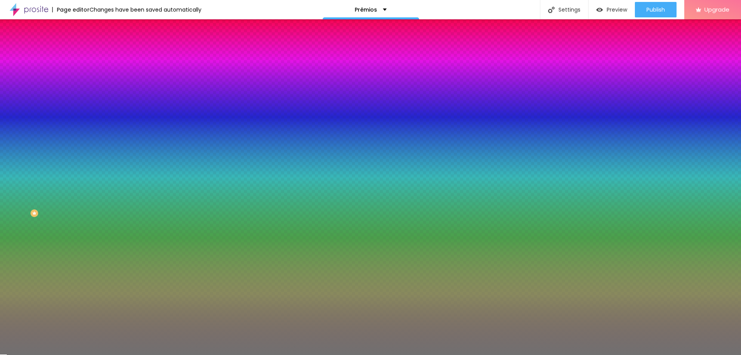
click at [89, 120] on input "range" at bounding box center [114, 117] width 50 height 6
click at [89, 54] on ul "Content Style Advanced" at bounding box center [133, 48] width 89 height 23
click at [96, 46] on span "Content" at bounding box center [105, 42] width 19 height 7
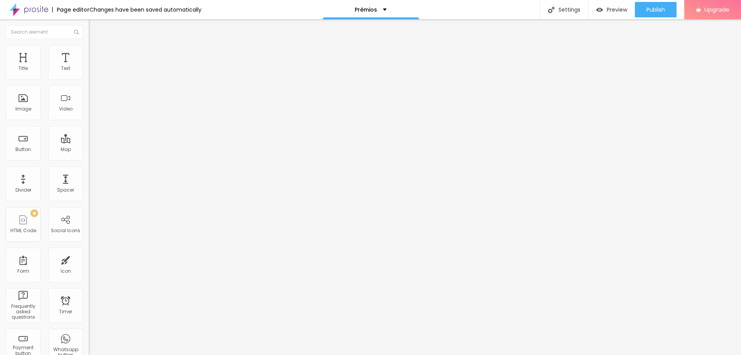
click at [89, 91] on span "Star" at bounding box center [94, 90] width 10 height 7
click at [89, 111] on div "Double" at bounding box center [133, 109] width 89 height 5
click at [89, 49] on img at bounding box center [92, 48] width 7 height 7
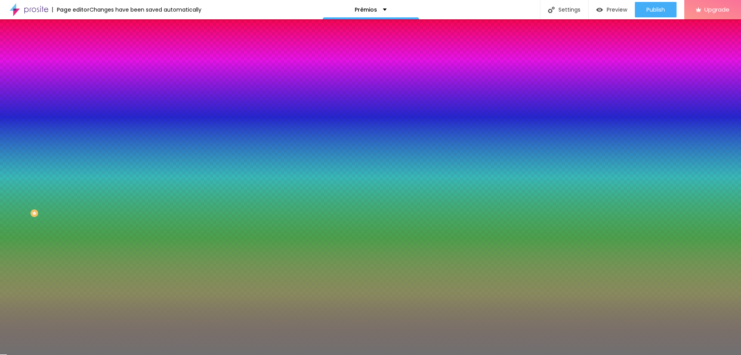
click at [89, 120] on input "range" at bounding box center [114, 117] width 50 height 6
click at [89, 100] on input "range" at bounding box center [114, 97] width 50 height 6
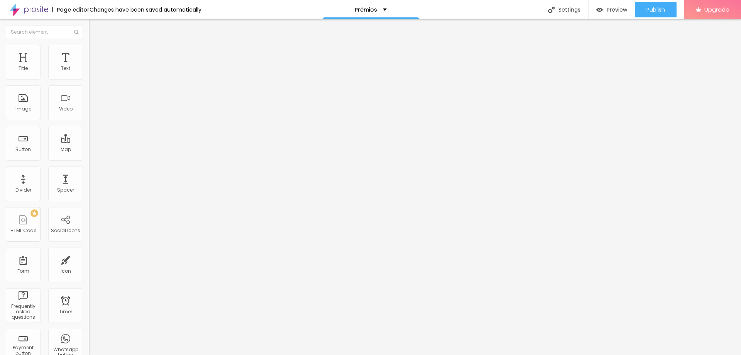
click at [96, 53] on span "Style" at bounding box center [101, 50] width 11 height 7
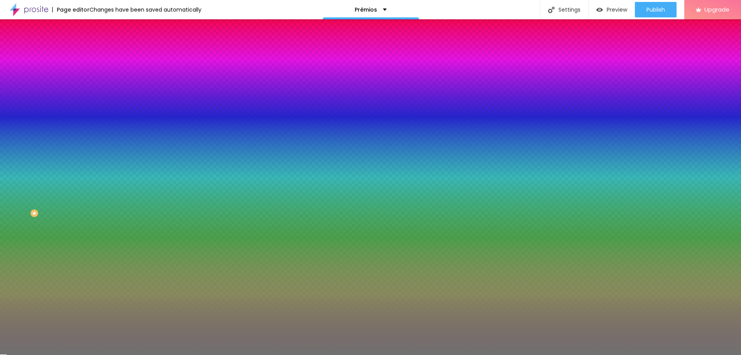
drag, startPoint x: 31, startPoint y: 124, endPoint x: 3, endPoint y: 124, distance: 28.6
click at [89, 120] on input "range" at bounding box center [114, 117] width 50 height 6
drag, startPoint x: 36, startPoint y: 100, endPoint x: 119, endPoint y: 100, distance: 83.0
click at [119, 100] on input "range" at bounding box center [114, 97] width 50 height 6
drag, startPoint x: 49, startPoint y: 99, endPoint x: 40, endPoint y: 100, distance: 8.9
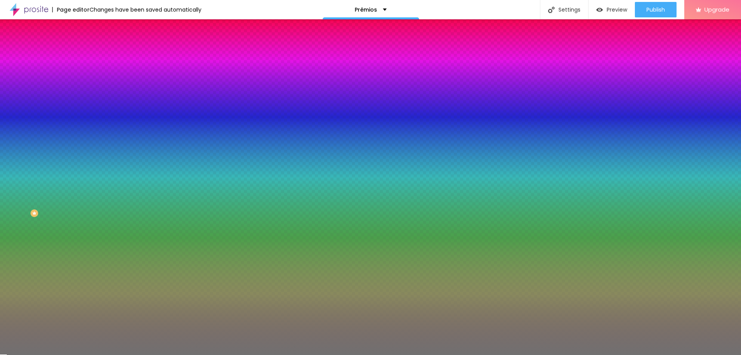
click at [89, 100] on input "range" at bounding box center [114, 97] width 50 height 6
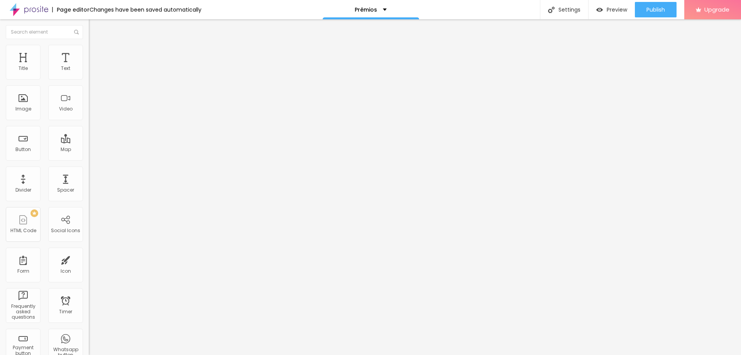
click at [96, 52] on span "Style" at bounding box center [101, 50] width 11 height 7
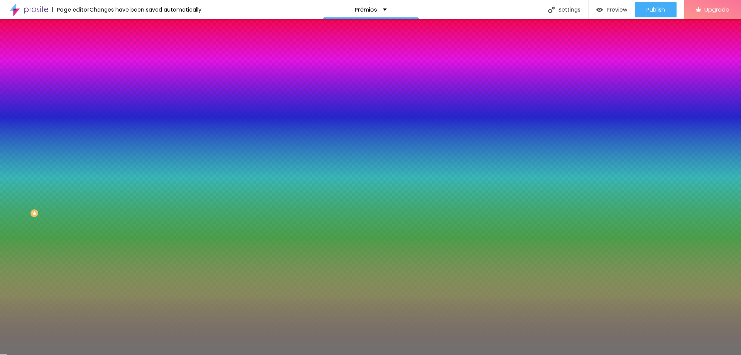
drag, startPoint x: 31, startPoint y: 124, endPoint x: -45, endPoint y: 124, distance: 76.4
click at [89, 120] on input "range" at bounding box center [114, 117] width 50 height 6
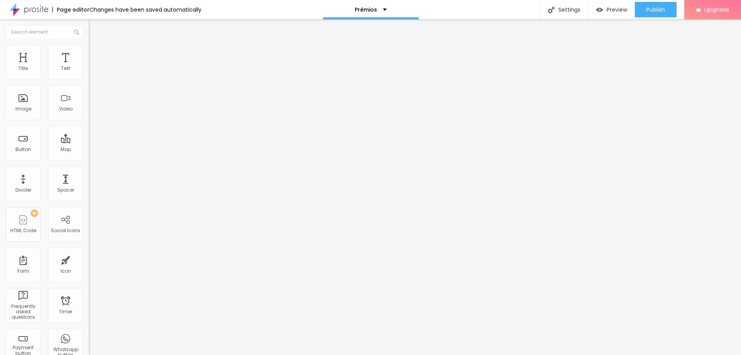
click at [96, 53] on span "Style" at bounding box center [101, 50] width 11 height 7
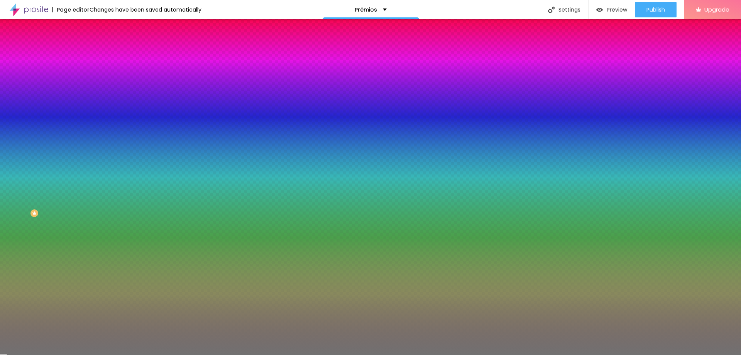
drag, startPoint x: 32, startPoint y: 123, endPoint x: -37, endPoint y: 130, distance: 69.5
click at [89, 120] on input "range" at bounding box center [114, 117] width 50 height 6
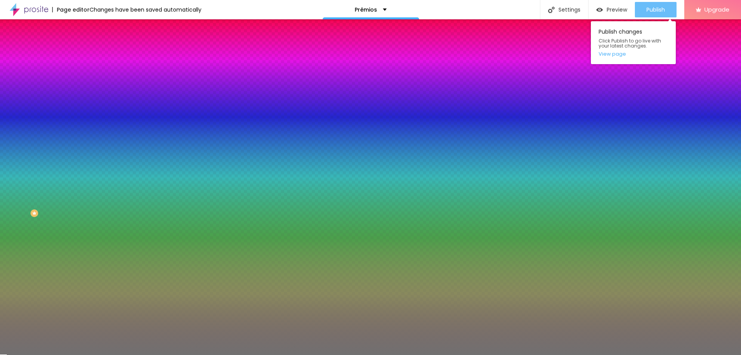
click at [654, 8] on span "Publish" at bounding box center [656, 10] width 19 height 6
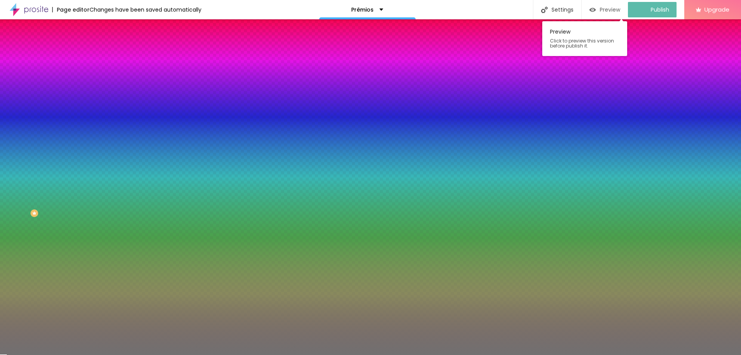
click at [608, 10] on span "Preview" at bounding box center [610, 10] width 20 height 6
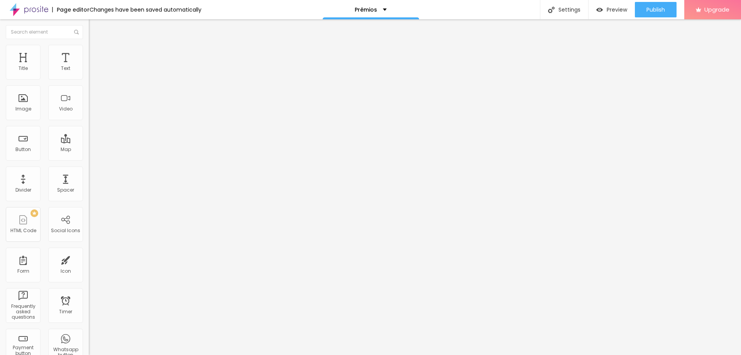
click at [96, 53] on span "Style" at bounding box center [101, 50] width 11 height 7
drag, startPoint x: 51, startPoint y: 83, endPoint x: 163, endPoint y: 84, distance: 111.2
click at [139, 79] on input "range" at bounding box center [114, 76] width 50 height 6
click at [89, 44] on img at bounding box center [92, 40] width 7 height 7
click at [89, 105] on div at bounding box center [133, 101] width 89 height 6
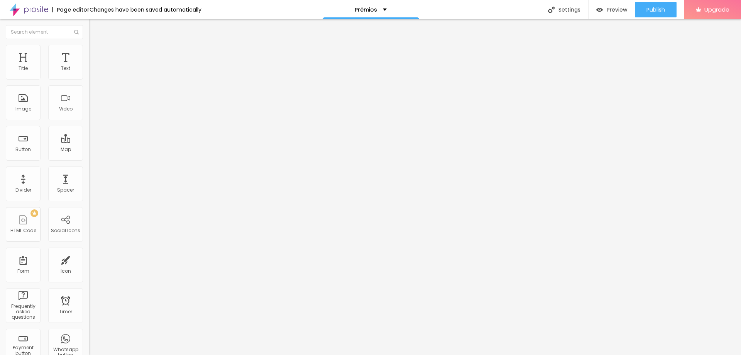
click at [95, 29] on img "button" at bounding box center [98, 28] width 6 height 6
click at [89, 47] on li "Style" at bounding box center [133, 49] width 89 height 8
drag, startPoint x: 55, startPoint y: 83, endPoint x: 249, endPoint y: 85, distance: 193.4
click at [139, 79] on input "range" at bounding box center [114, 76] width 50 height 6
click at [95, 31] on img "button" at bounding box center [98, 28] width 6 height 6
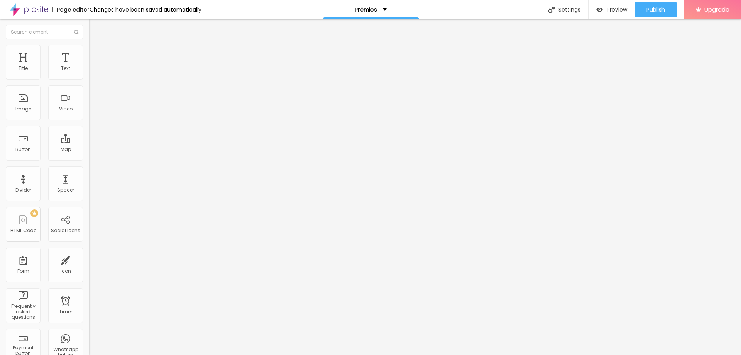
click at [89, 50] on li "Style" at bounding box center [133, 49] width 89 height 8
drag, startPoint x: 52, startPoint y: 84, endPoint x: 292, endPoint y: 87, distance: 240.5
click at [139, 79] on input "range" at bounding box center [114, 76] width 50 height 6
click at [95, 25] on div "Edit Coluna" at bounding box center [116, 28] width 42 height 6
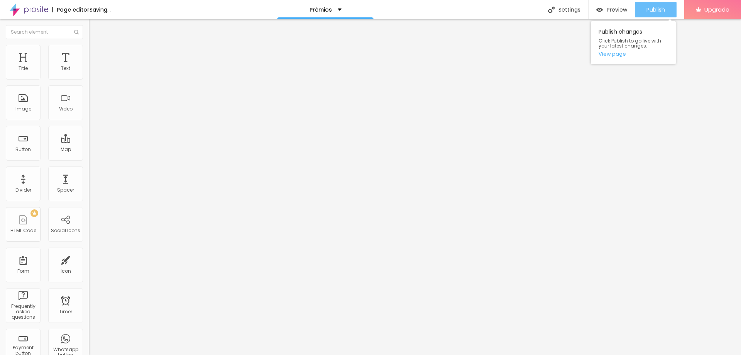
click at [639, 10] on button "Publish" at bounding box center [656, 9] width 42 height 15
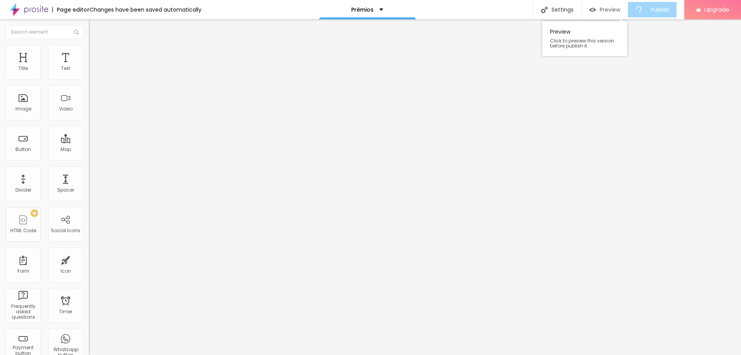
click at [596, 12] on img "button" at bounding box center [593, 10] width 7 height 7
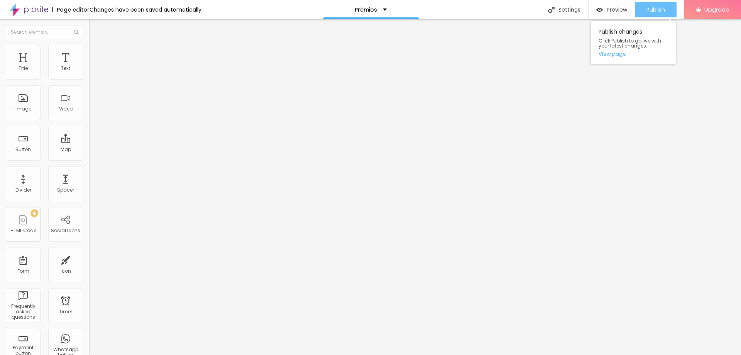
click at [664, 7] on span "Publish" at bounding box center [656, 10] width 19 height 6
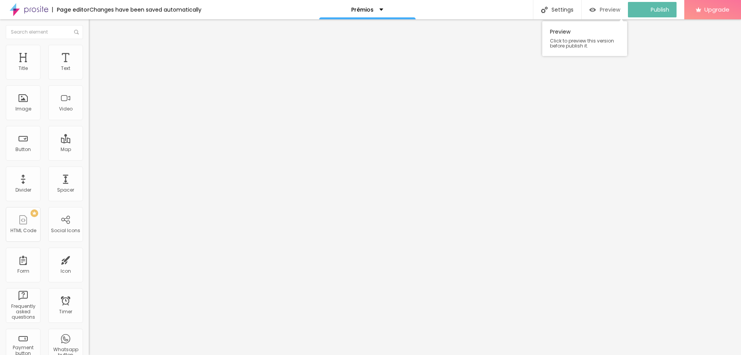
click at [611, 8] on span "Preview" at bounding box center [610, 10] width 20 height 6
click at [95, 25] on img "button" at bounding box center [98, 28] width 6 height 6
click at [61, 66] on div "Text" at bounding box center [65, 68] width 9 height 5
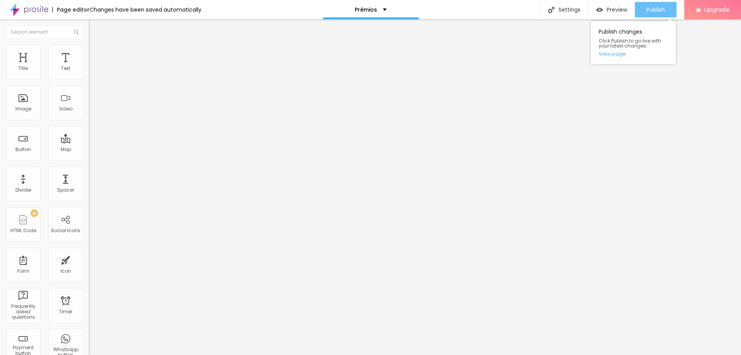
click at [647, 12] on span "Publish" at bounding box center [656, 10] width 19 height 6
